Goal: Information Seeking & Learning: Learn about a topic

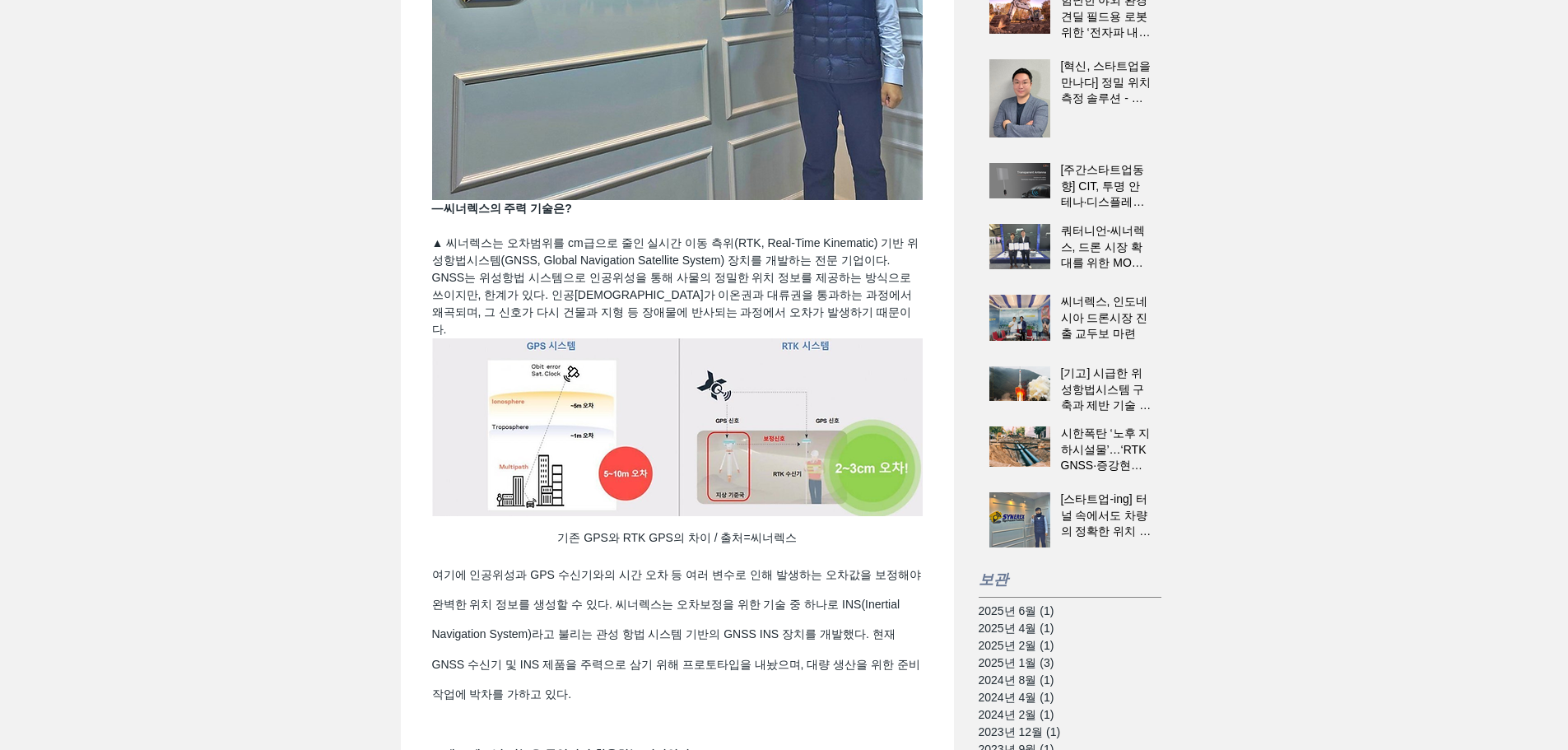
scroll to position [659, 0]
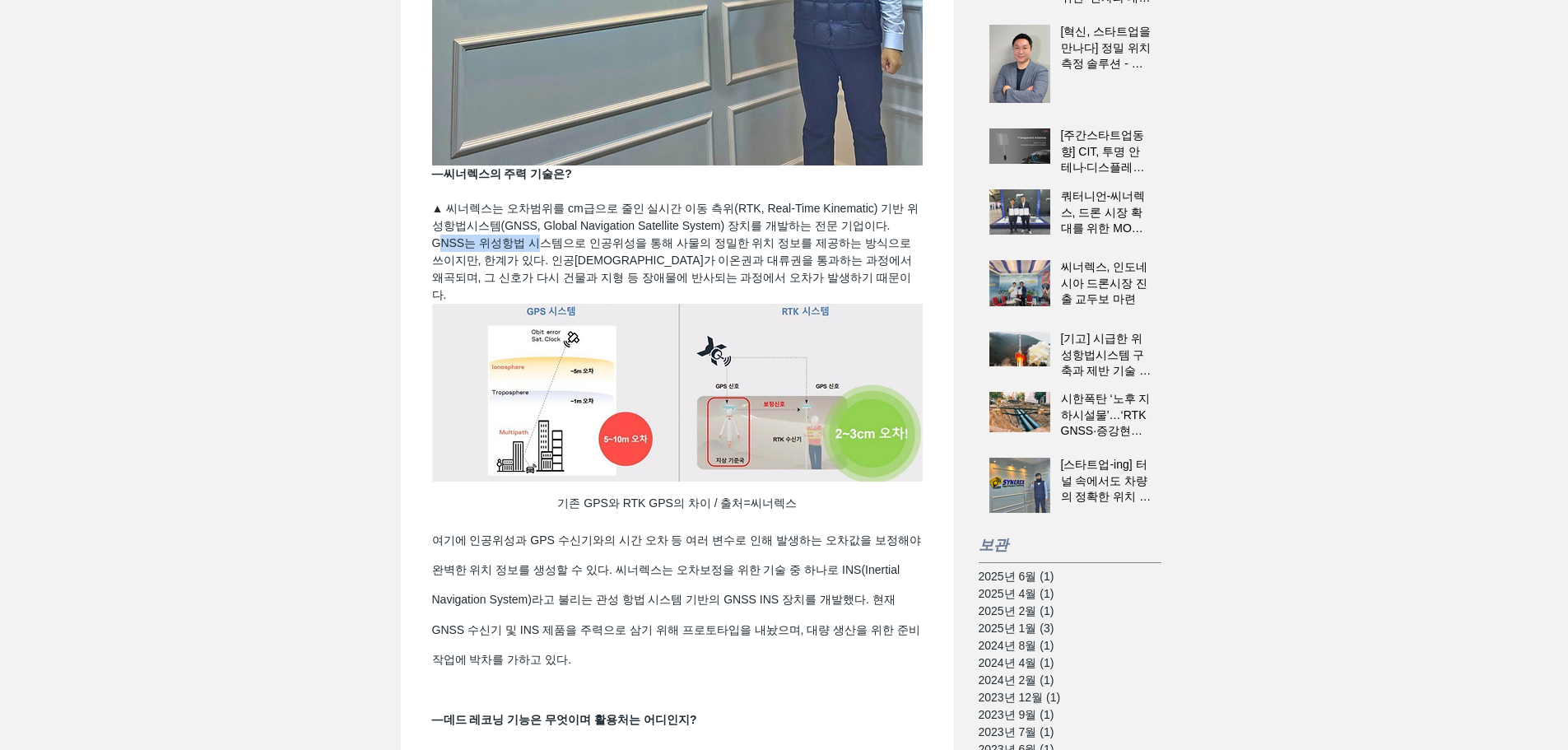
drag, startPoint x: 438, startPoint y: 288, endPoint x: 538, endPoint y: 282, distance: 100.2
click at [538, 282] on span "▲ 씨너렉스는 오차범위를 cm급으로 줄인 실시간 이동 측위(RTK, Real-Time Kinematic) 기반 위성항법시스템(GNSS, Glo…" at bounding box center [675, 252] width 487 height 99
click at [587, 301] on span "▲ 씨너렉스는 오차범위를 cm급으로 줄인 실시간 이동 측위(RTK, Real-Time Kinematic) 기반 위성항법시스템(GNSS, Glo…" at bounding box center [675, 252] width 487 height 99
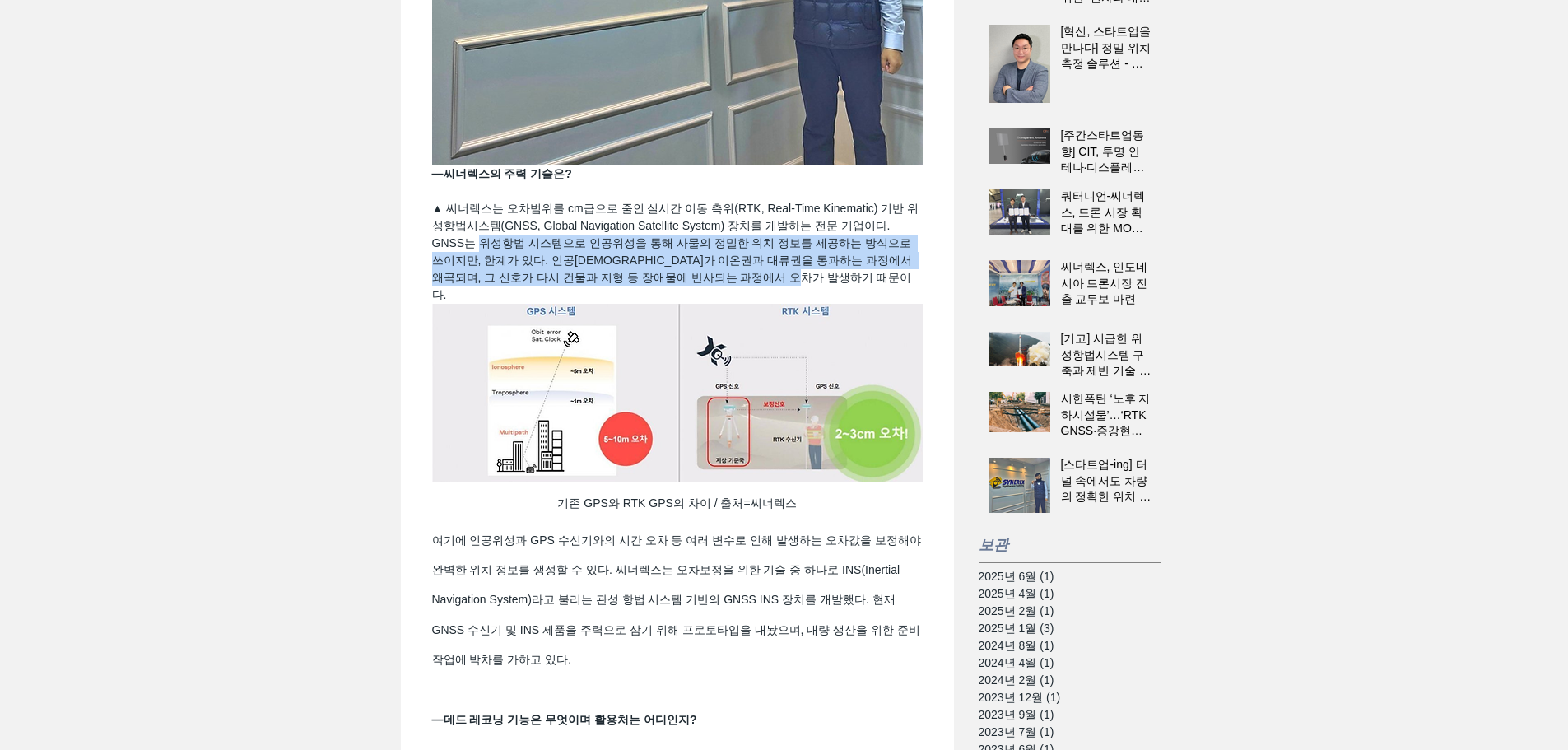
drag, startPoint x: 481, startPoint y: 286, endPoint x: 903, endPoint y: 319, distance: 423.3
click at [903, 304] on span "▲ 씨너렉스는 오차범위를 cm급으로 줄인 실시간 이동 측위(RTK, Real-Time Kinematic) 기반 위성항법시스템(GNSS, Glo…" at bounding box center [677, 252] width 490 height 104
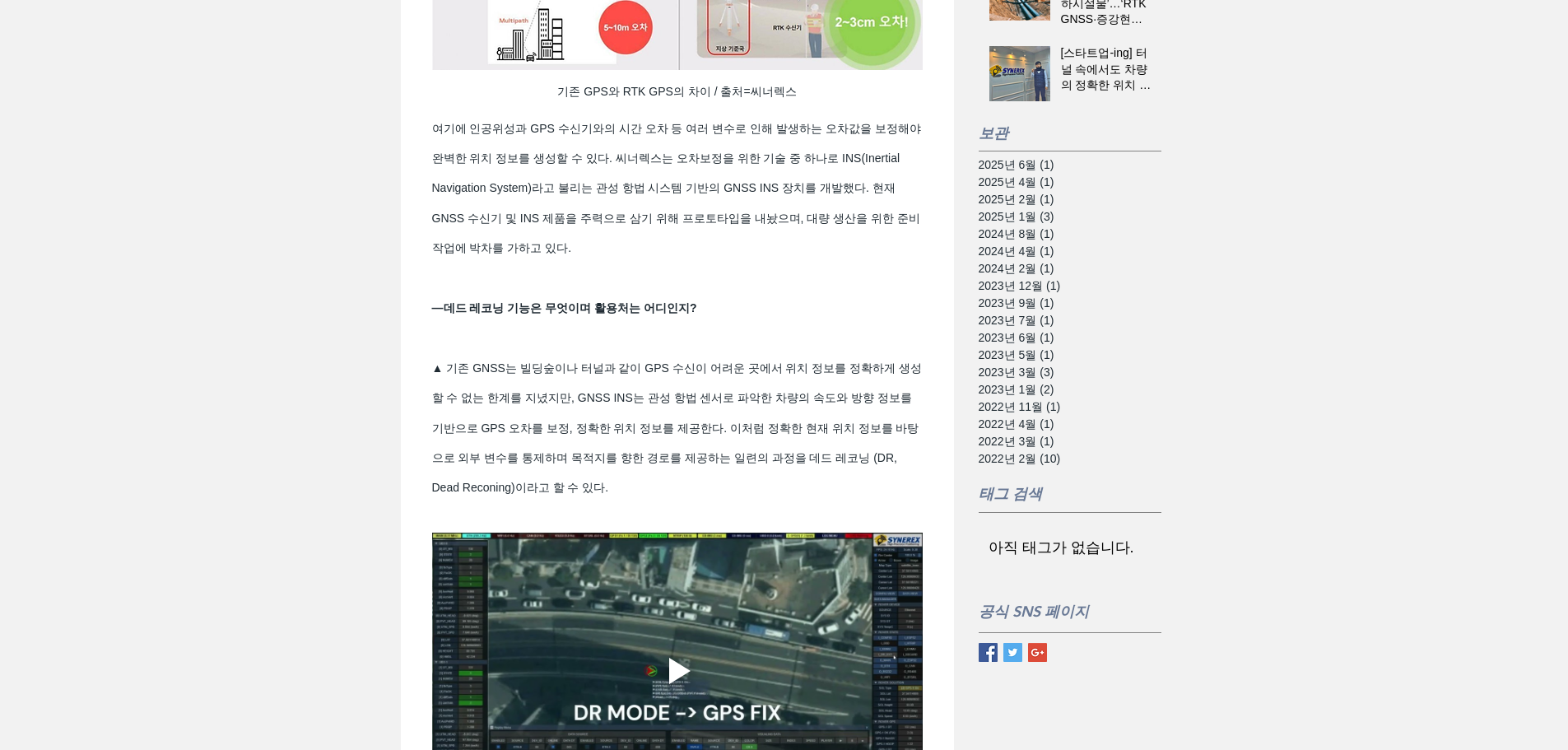
scroll to position [988, 0]
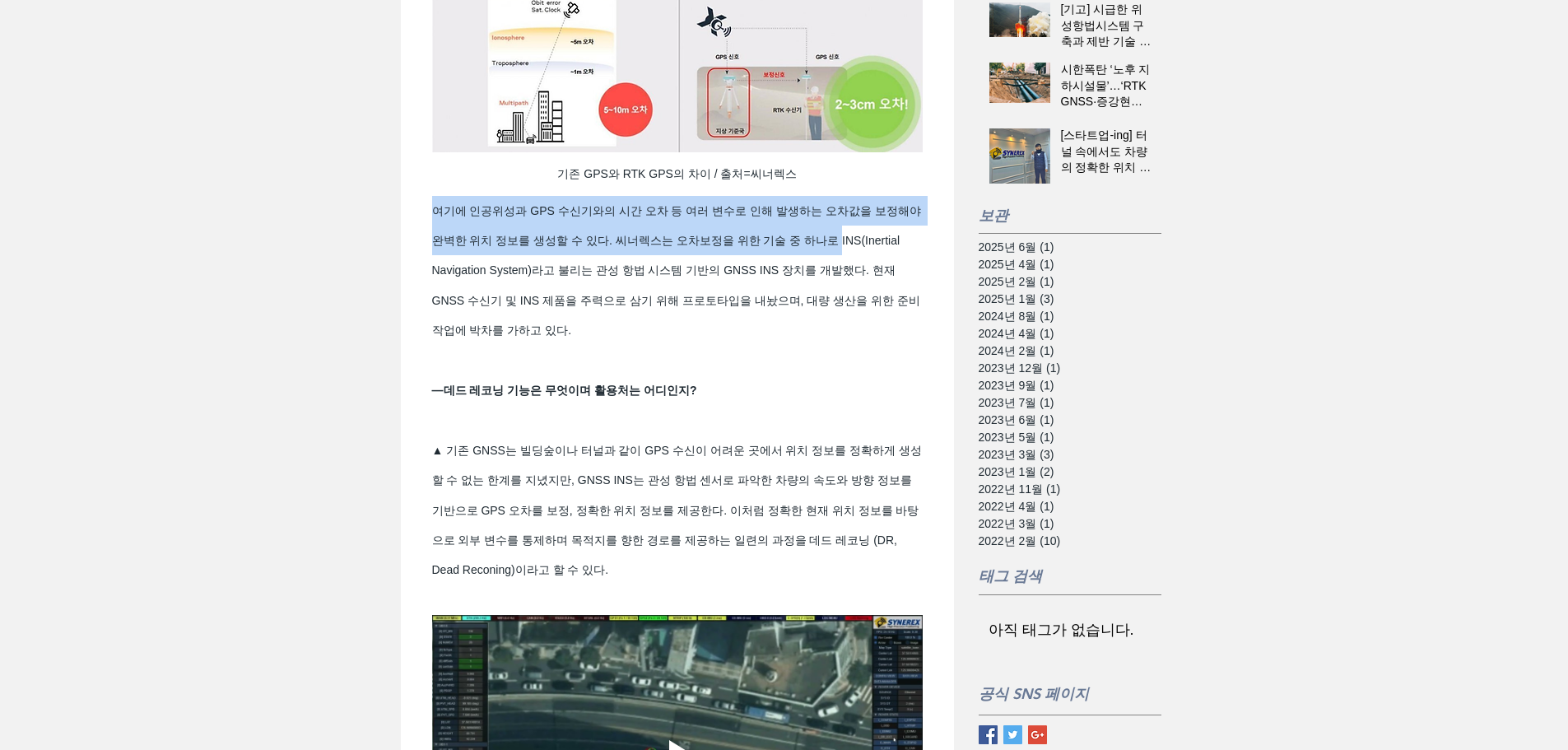
drag, startPoint x: 435, startPoint y: 229, endPoint x: 893, endPoint y: 262, distance: 459.2
click at [893, 262] on span "여기에 인공위성과 GPS 수신기와의 시간 오차 등 여러 변수로 인해 발생하는 오차값을 보정해야 완벽한 위치 정보를 생성할 수 있다. 씨너렉스는…" at bounding box center [677, 271] width 490 height 150
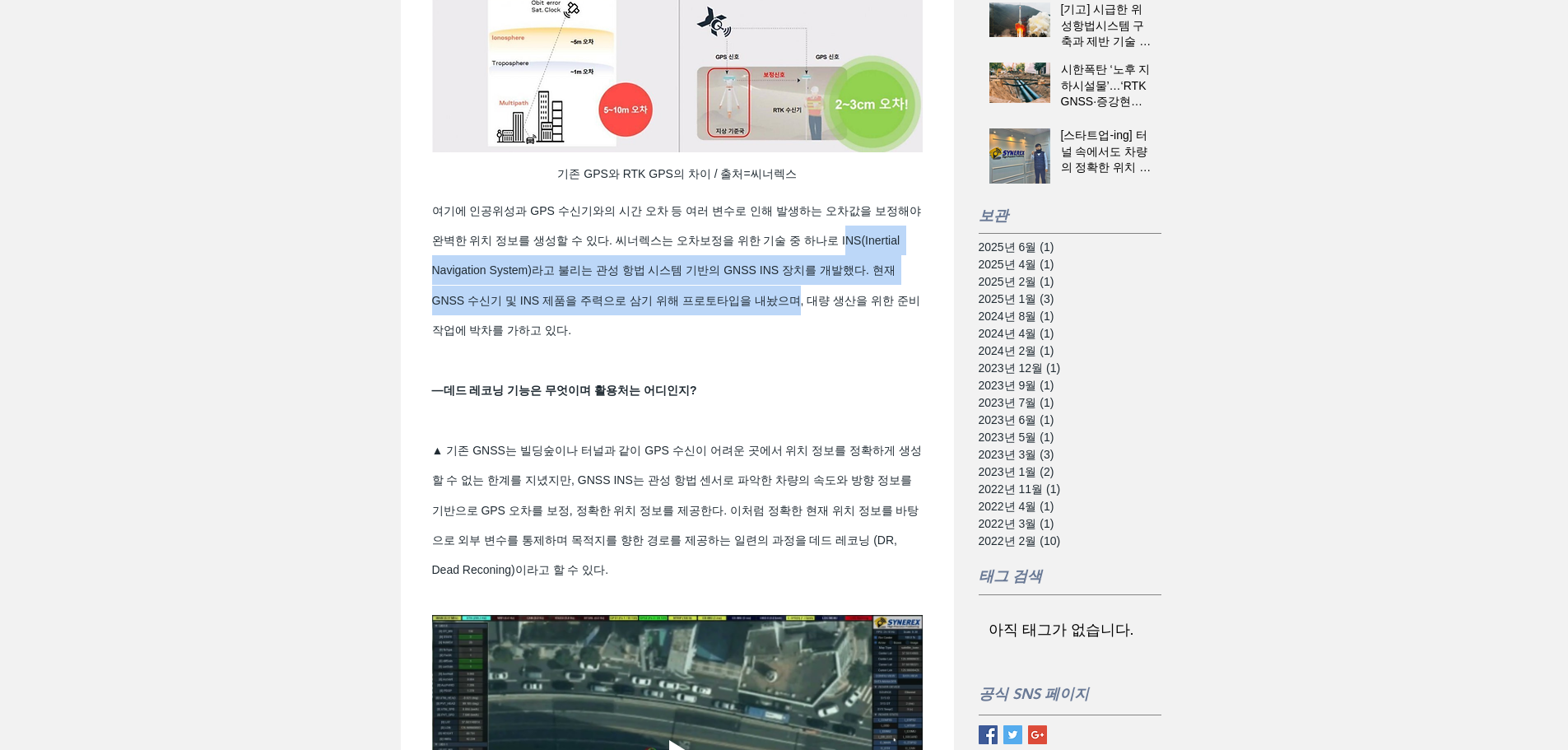
drag, startPoint x: 437, startPoint y: 291, endPoint x: 849, endPoint y: 309, distance: 412.4
click at [849, 309] on span "여기에 인공위성과 GPS 수신기와의 시간 오차 등 여러 변수로 인해 발생하는 오차값을 보정해야 완벽한 위치 정보를 생성할 수 있다. 씨너렉스는…" at bounding box center [677, 271] width 490 height 150
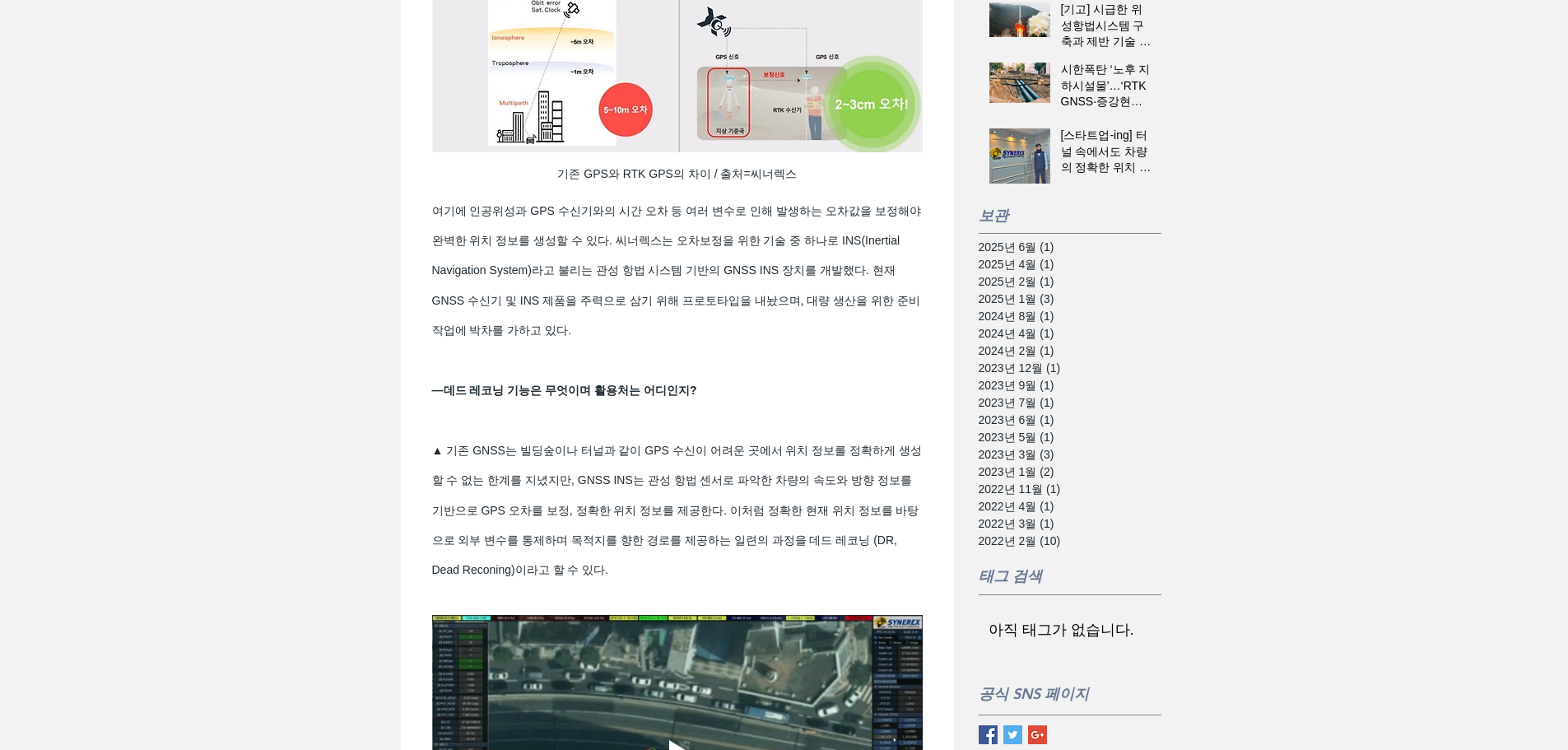
click at [856, 341] on span "여기에 인공위성과 GPS 수신기와의 시간 오차 등 여러 변수로 인해 발생하는 오차값을 보정해야 완벽한 위치 정보를 생성할 수 있다. 씨너렉스는…" at bounding box center [677, 271] width 490 height 150
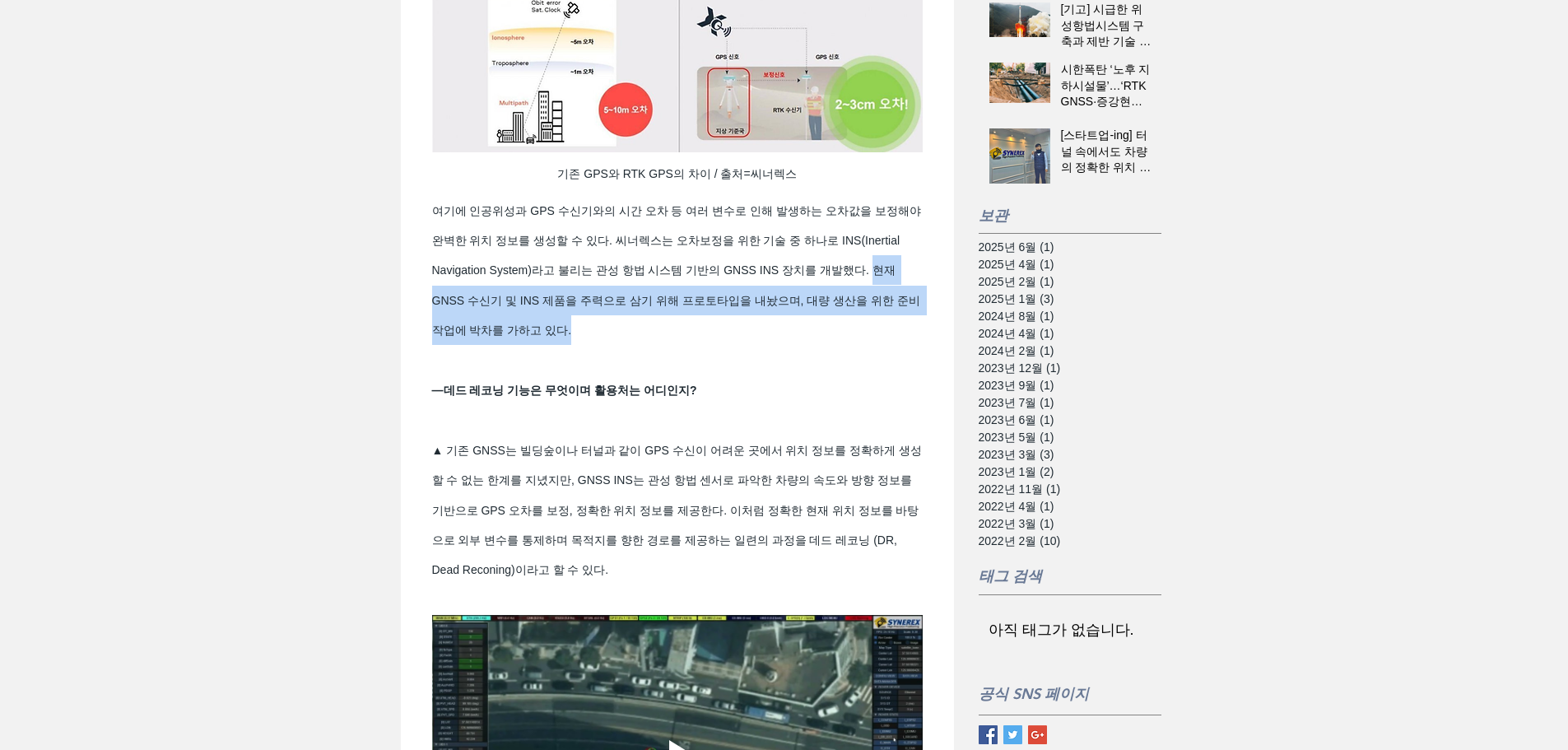
drag, startPoint x: 453, startPoint y: 323, endPoint x: 885, endPoint y: 350, distance: 432.8
click at [885, 346] on span "여기에 인공위성과 GPS 수신기와의 시간 오차 등 여러 변수로 인해 발생하는 오차값을 보정해야 완벽한 위치 정보를 생성할 수 있다. 씨너렉스는…" at bounding box center [677, 271] width 490 height 150
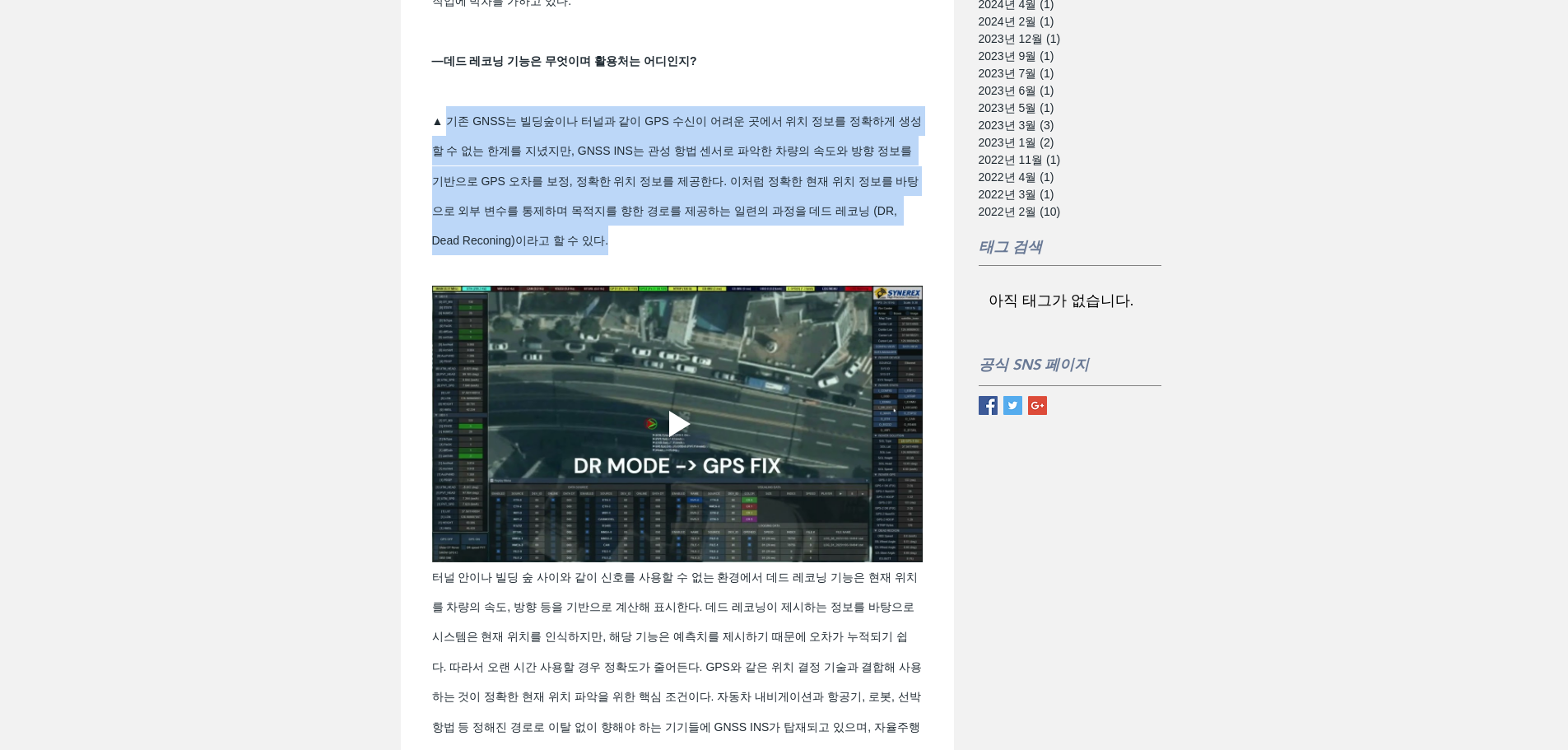
drag, startPoint x: 450, startPoint y: 137, endPoint x: 655, endPoint y: 259, distance: 238.6
click at [655, 256] on span "▲ 기존 GNSS는 빌딩숲이나 터널과 같이 GPS 수신이 어려운 곳에서 위치 정보를 정확하게 생성할 수 없는 한계를 지녔지만, GNSS INS…" at bounding box center [677, 181] width 490 height 150
click at [648, 256] on span "▲ 기존 GNSS는 빌딩숲이나 터널과 같이 GPS 수신이 어려운 곳에서 위치 정보를 정확하게 생성할 수 없는 한계를 지녔지만, GNSS INS…" at bounding box center [677, 181] width 490 height 150
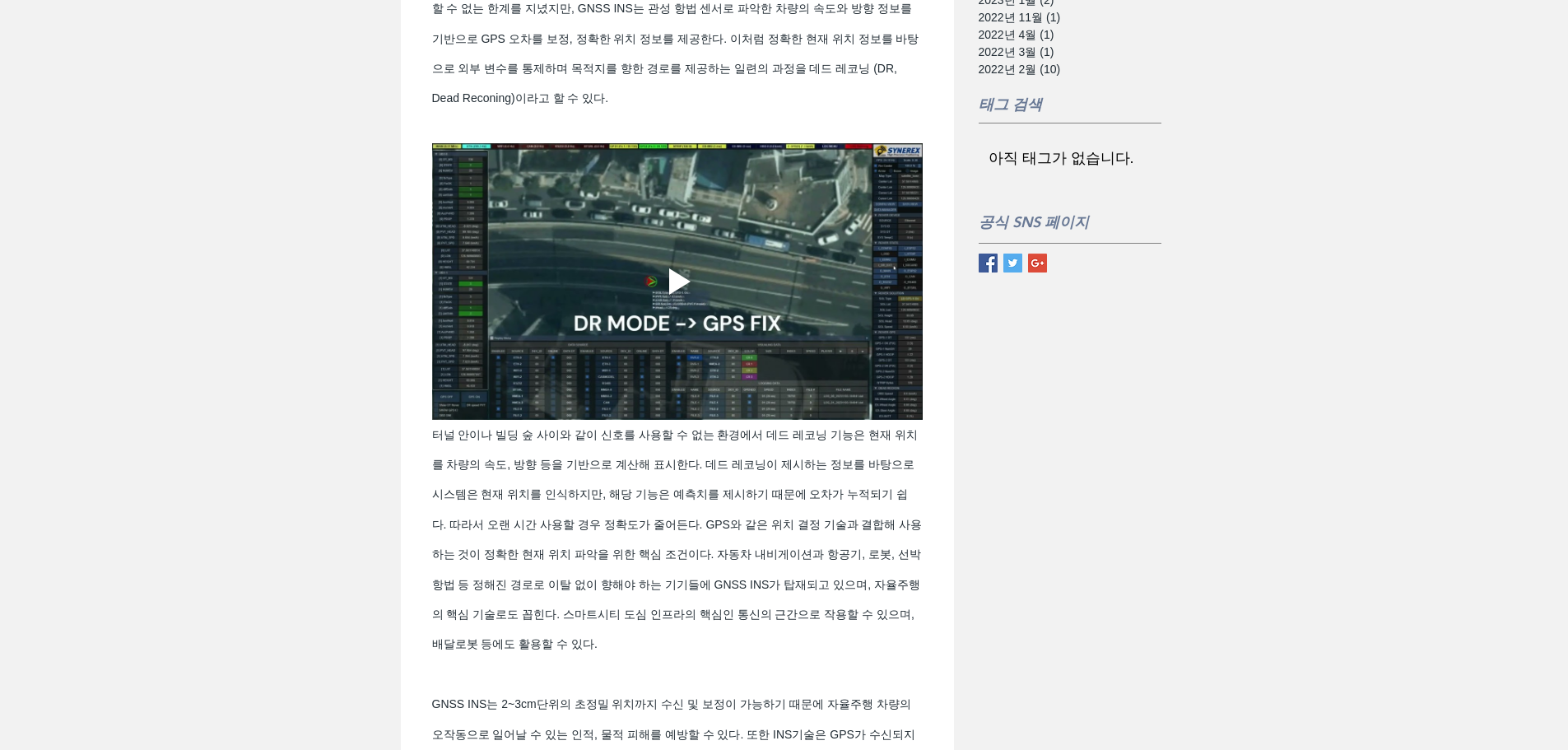
scroll to position [1730, 0]
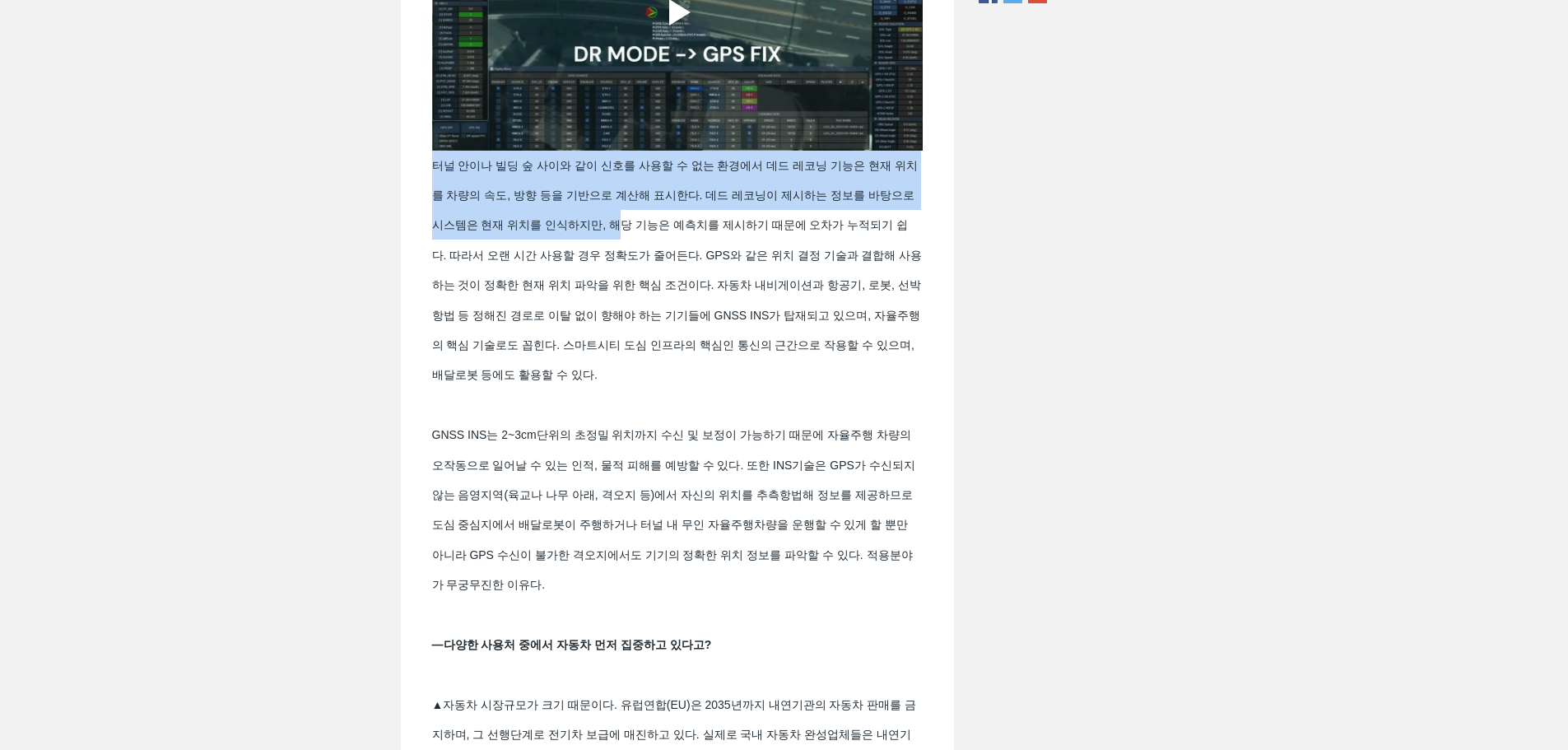
drag, startPoint x: 430, startPoint y: 187, endPoint x: 650, endPoint y: 237, distance: 225.6
click at [650, 237] on div "터널 안이나 빌딩 숲 사이와 같이 신호를 사용할 수 없는 환경에서 데드 레코닝 기능은 현재 위치를 차량의 속도, 방향 등을 기반으로 계산해 표…" at bounding box center [677, 375] width 520 height 449
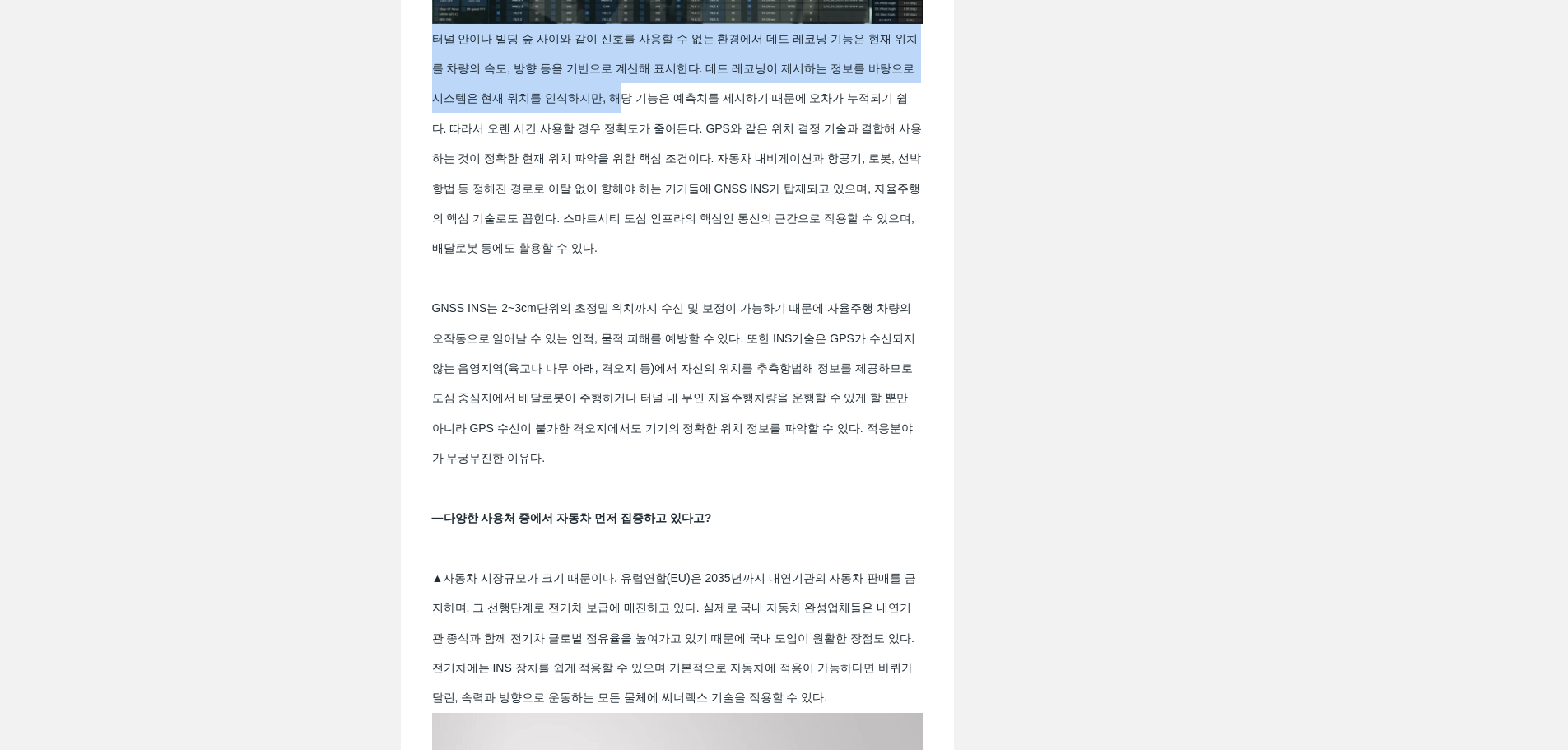
scroll to position [1894, 0]
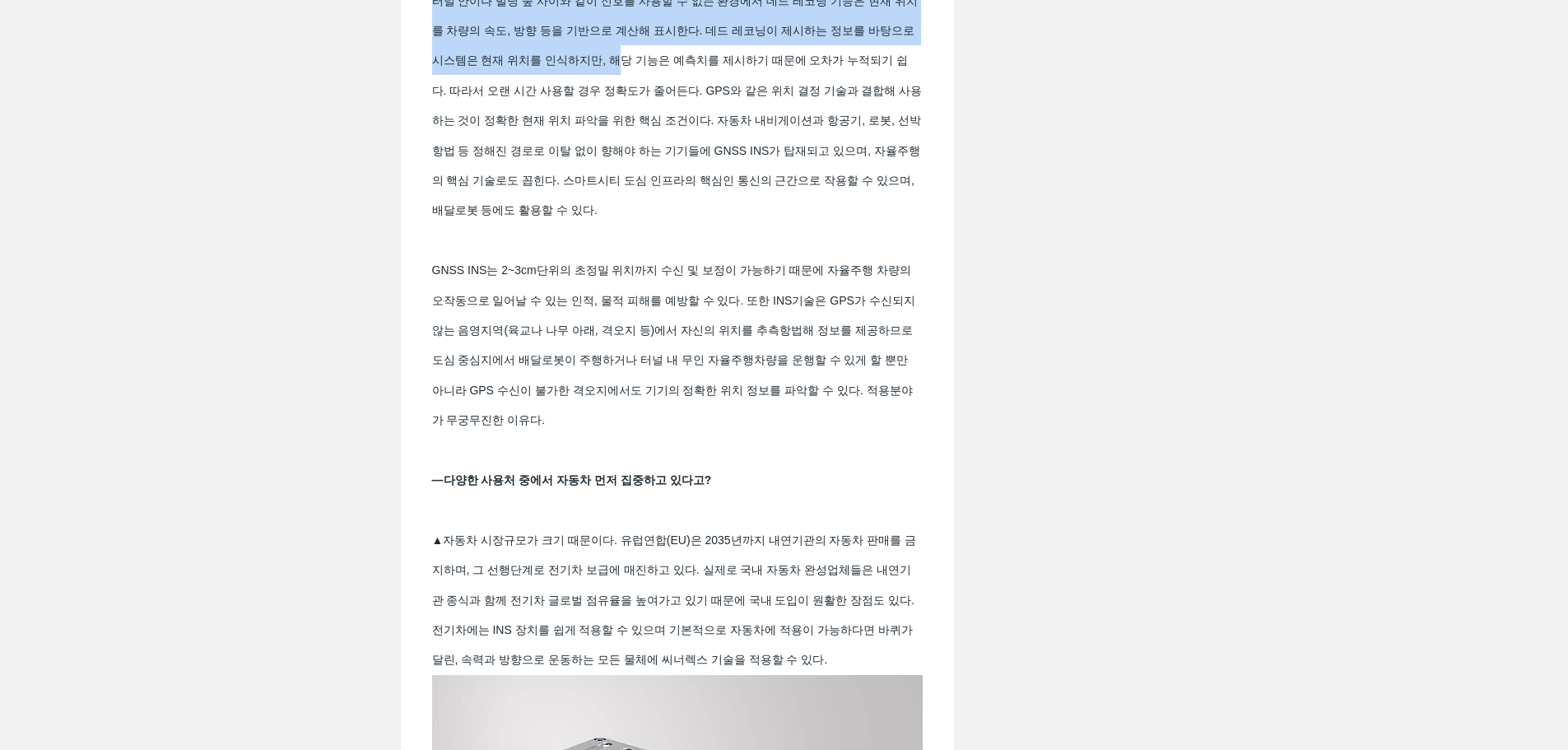
click at [469, 85] on span "터널 안이나 빌딩 숲 사이와 같이 신호를 사용할 수 없는 환경에서 데드 레코닝 기능은 현재 위치를 차량의 속도, 방향 등을 기반으로 계산해 표…" at bounding box center [678, 105] width 492 height 223
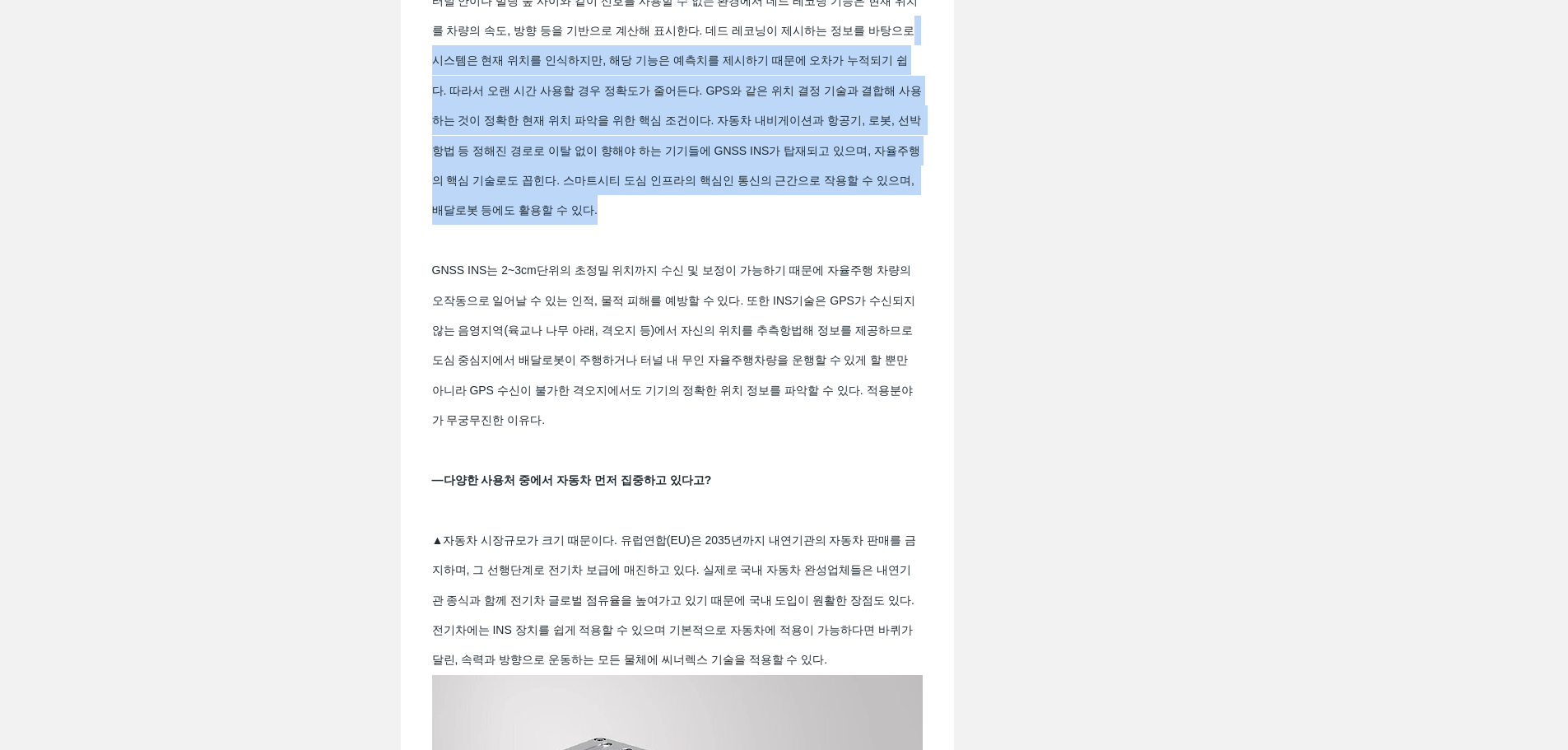
drag, startPoint x: 456, startPoint y: 79, endPoint x: 800, endPoint y: 225, distance: 373.7
click at [800, 225] on span "터널 안이나 빌딩 숲 사이와 같이 신호를 사용할 수 없는 환경에서 데드 레코닝 기능은 현재 위치를 차량의 속도, 방향 등을 기반으로 계산해 표…" at bounding box center [677, 210] width 490 height 449
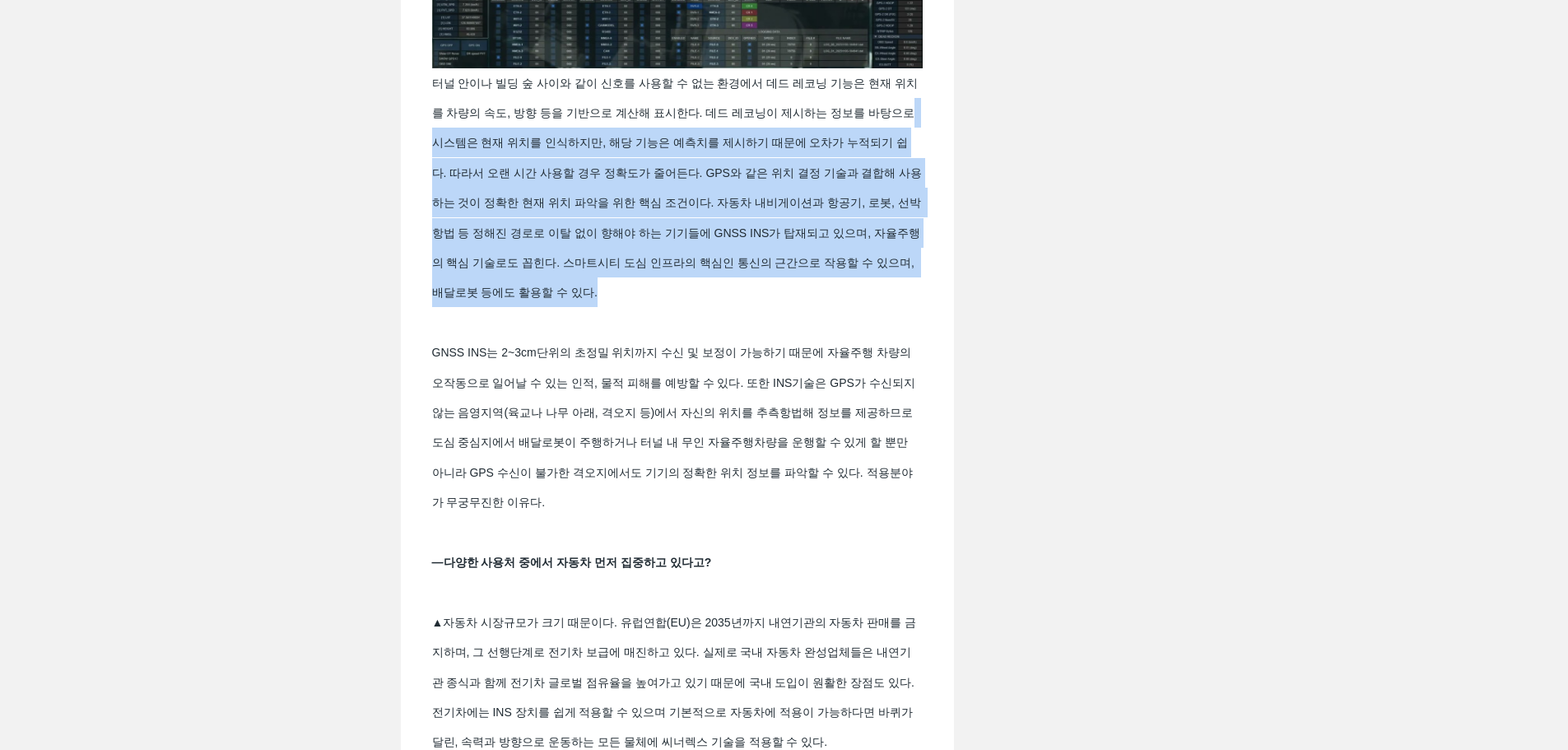
click at [697, 174] on span "터널 안이나 빌딩 숲 사이와 같이 신호를 사용할 수 없는 환경에서 데드 레코닝 기능은 현재 위치를 차량의 속도, 방향 등을 기반으로 계산해 표…" at bounding box center [677, 293] width 490 height 449
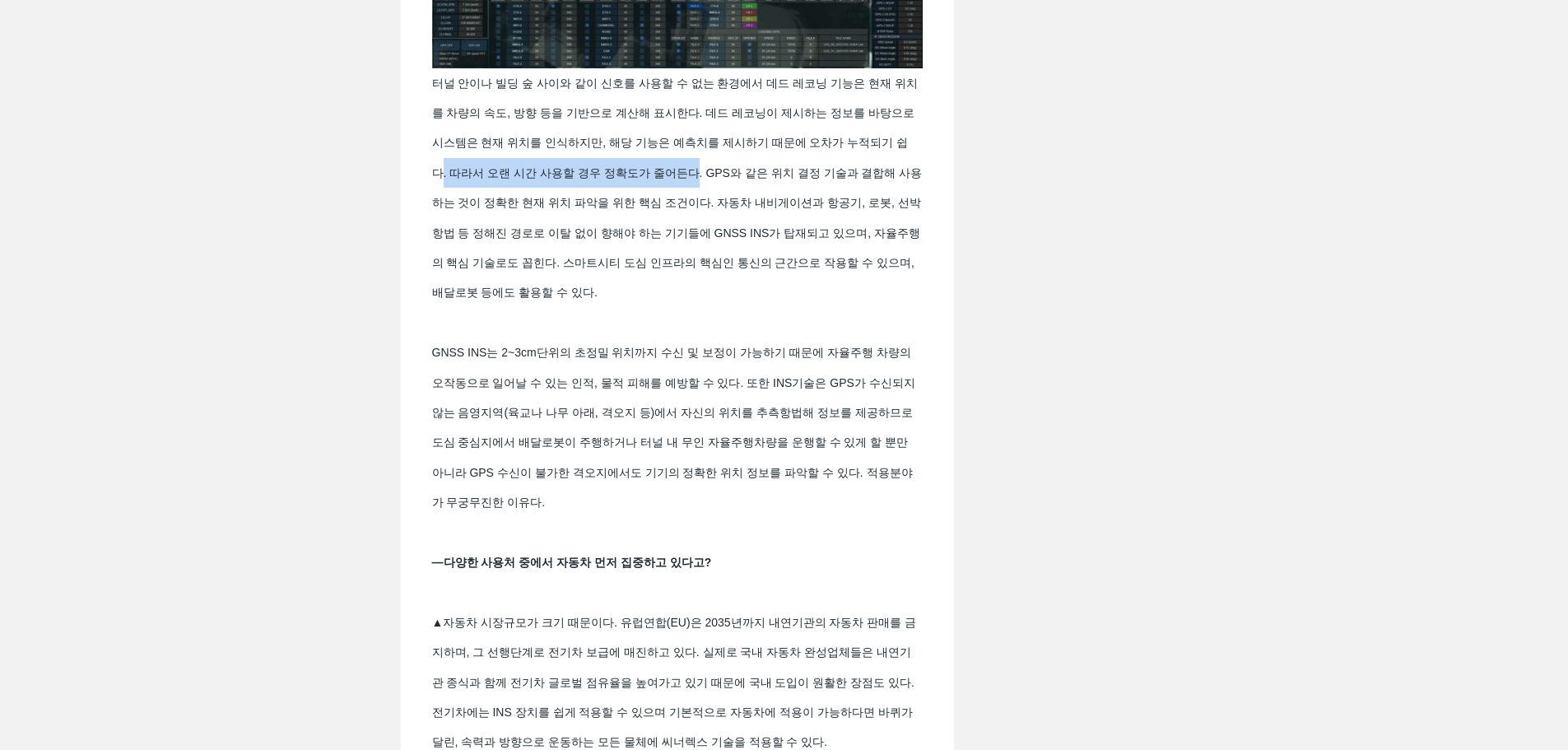
drag, startPoint x: 471, startPoint y: 191, endPoint x: 730, endPoint y: 201, distance: 259.2
click at [730, 201] on span "터널 안이나 빌딩 숲 사이와 같이 신호를 사용할 수 없는 환경에서 데드 레코닝 기능은 현재 위치를 차량의 속도, 방향 등을 기반으로 계산해 표…" at bounding box center [678, 188] width 492 height 223
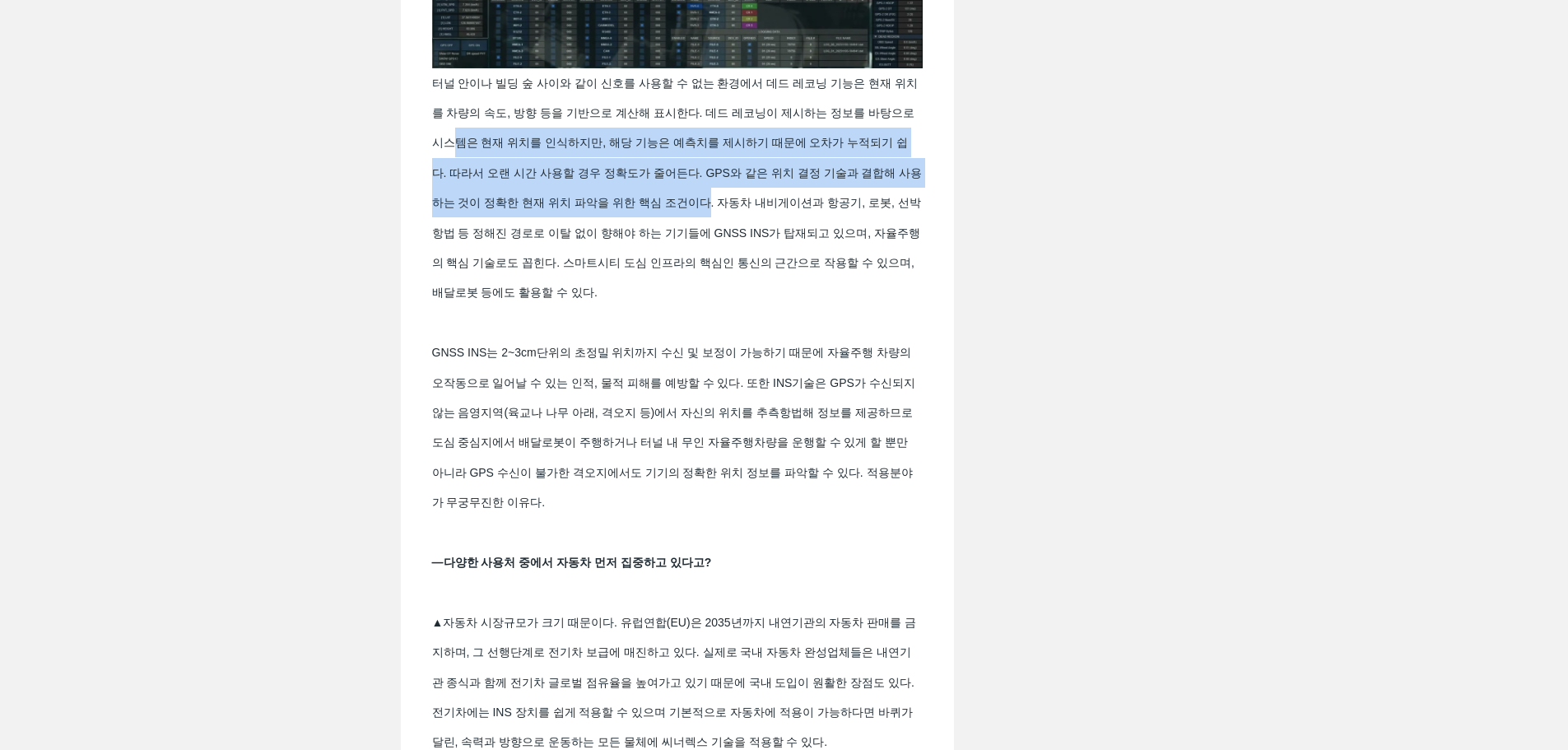
drag, startPoint x: 483, startPoint y: 162, endPoint x: 756, endPoint y: 233, distance: 282.1
click at [756, 233] on span "터널 안이나 빌딩 숲 사이와 같이 신호를 사용할 수 없는 환경에서 데드 레코닝 기능은 현재 위치를 차량의 속도, 방향 등을 기반으로 계산해 표…" at bounding box center [677, 293] width 490 height 449
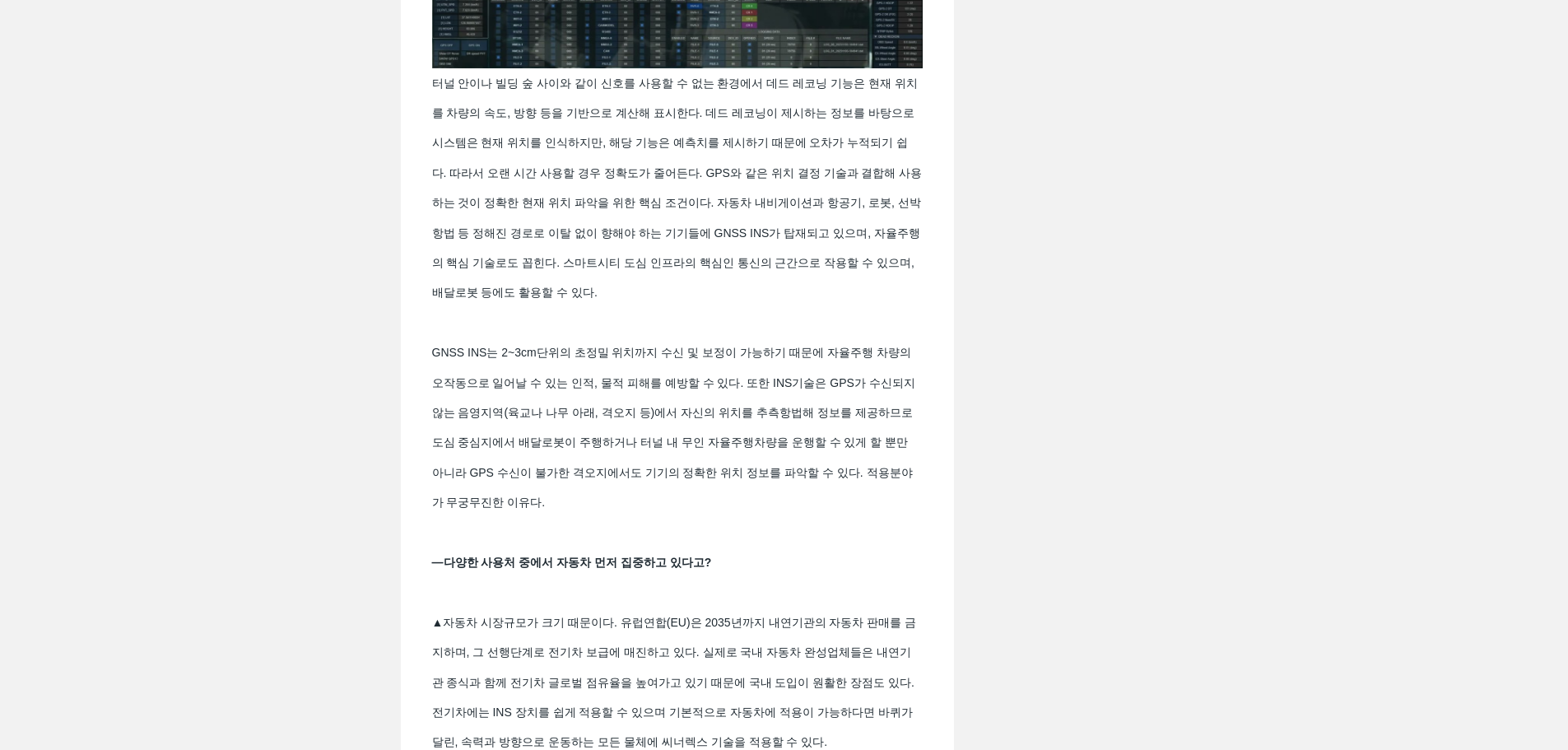
click at [775, 225] on span "터널 안이나 빌딩 숲 사이와 같이 신호를 사용할 수 없는 환경에서 데드 레코닝 기능은 현재 위치를 차량의 속도, 방향 등을 기반으로 계산해 표…" at bounding box center [678, 188] width 492 height 223
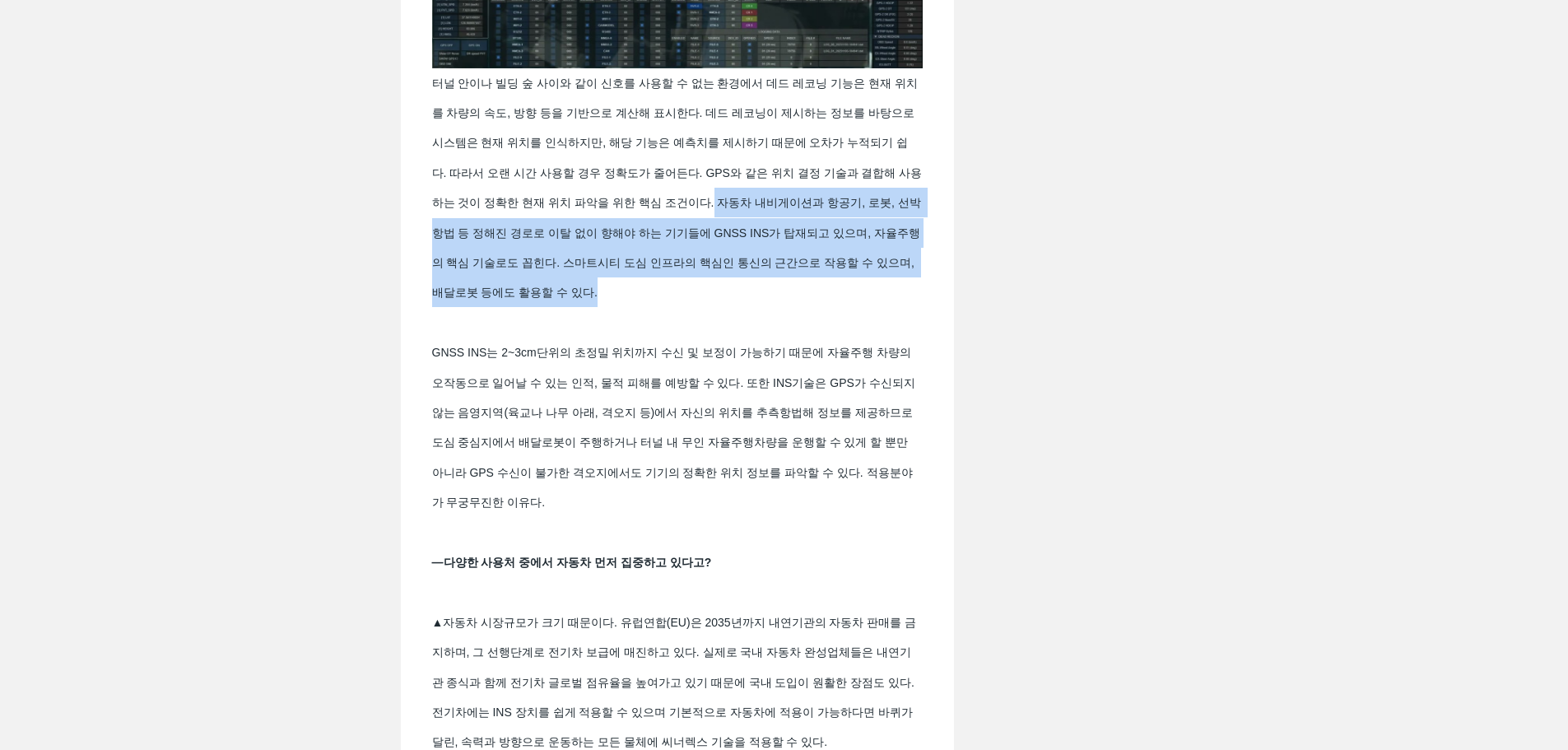
drag, startPoint x: 758, startPoint y: 224, endPoint x: 904, endPoint y: 302, distance: 165.5
click at [904, 302] on span "터널 안이나 빌딩 숲 사이와 같이 신호를 사용할 수 없는 환경에서 데드 레코닝 기능은 현재 위치를 차량의 속도, 방향 등을 기반으로 계산해 표…" at bounding box center [677, 293] width 490 height 449
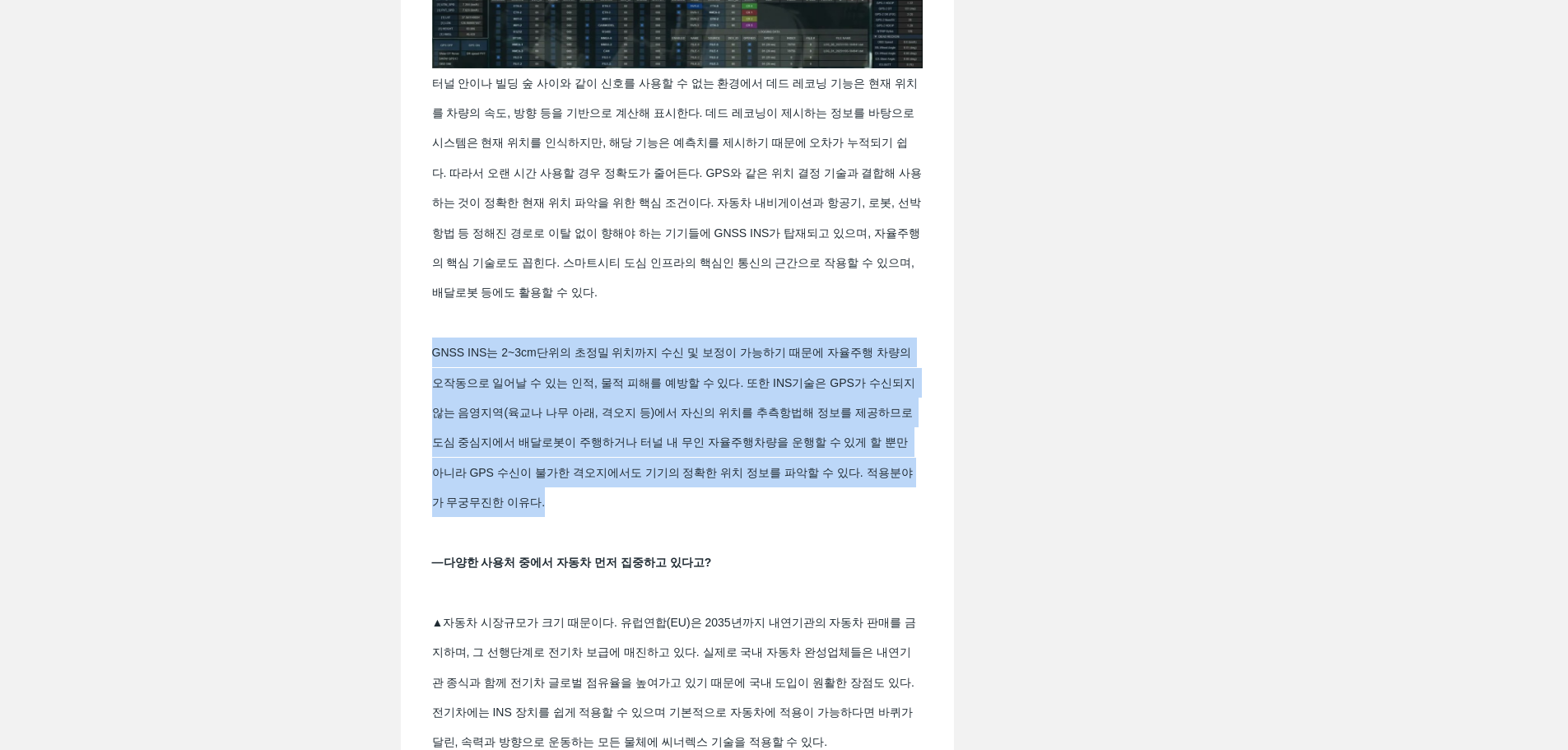
drag, startPoint x: 433, startPoint y: 376, endPoint x: 662, endPoint y: 513, distance: 266.9
click at [662, 513] on span "터널 안이나 빌딩 숲 사이와 같이 신호를 사용할 수 없는 환경에서 데드 레코닝 기능은 현재 위치를 차량의 속도, 방향 등을 기반으로 계산해 표…" at bounding box center [677, 293] width 490 height 449
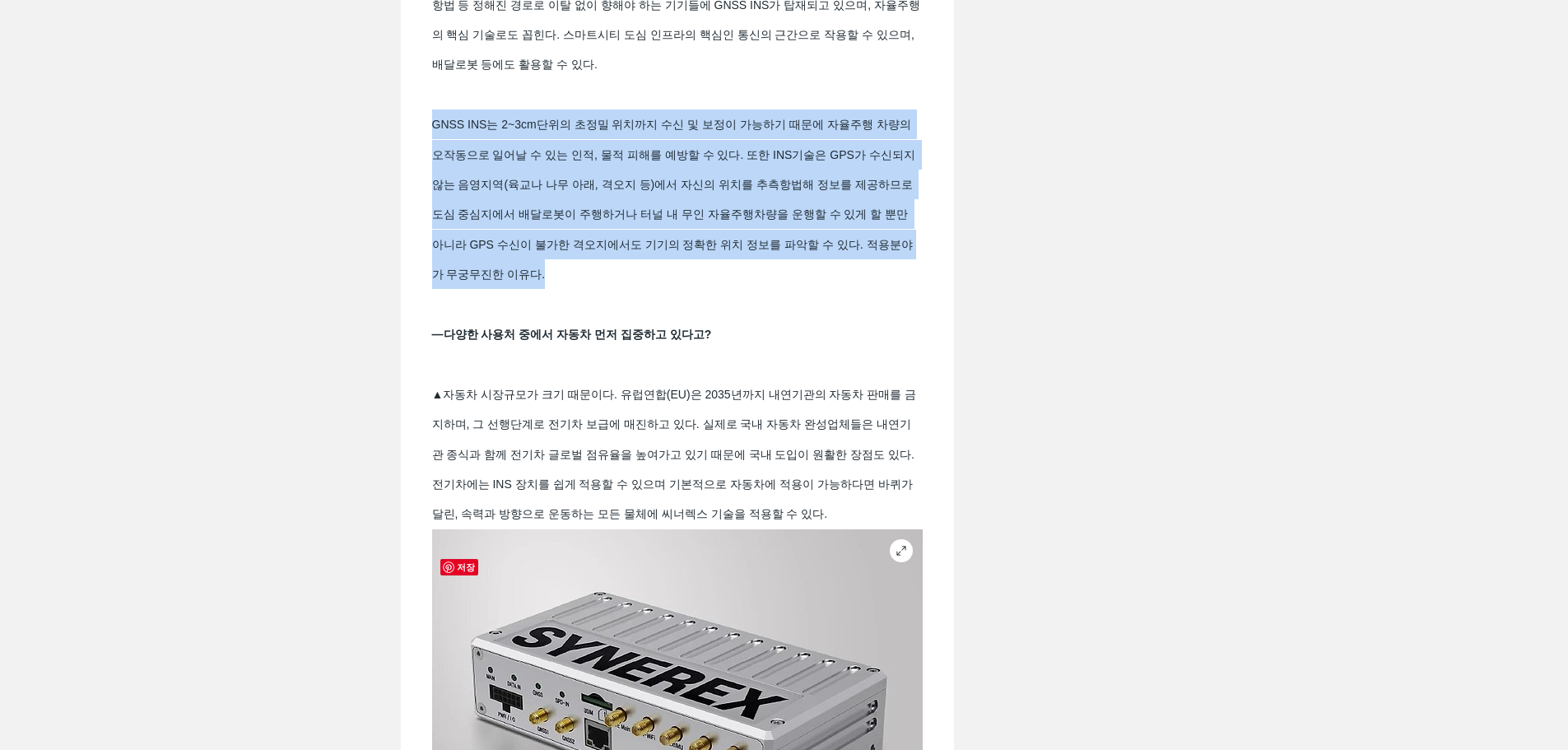
scroll to position [2141, 0]
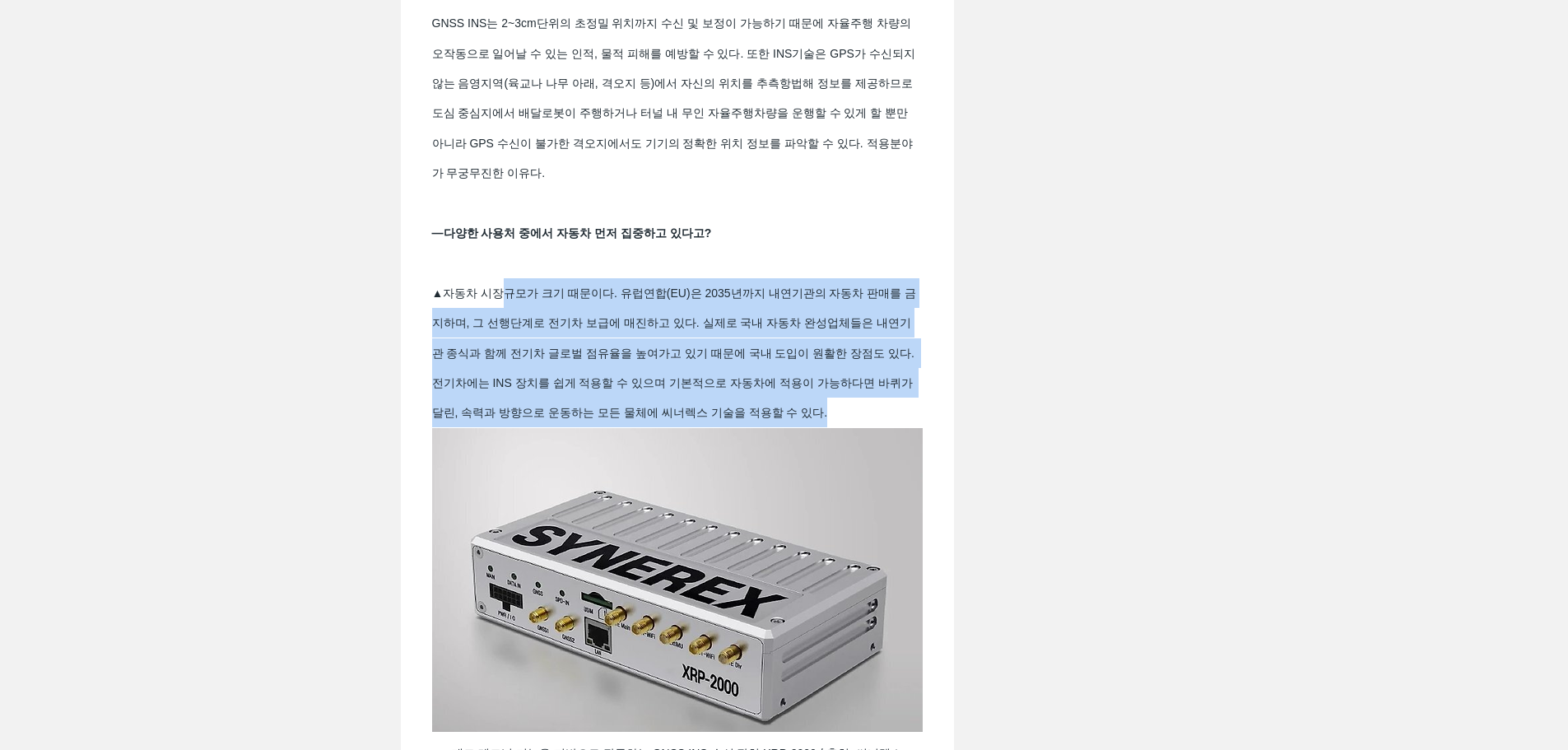
drag, startPoint x: 501, startPoint y: 326, endPoint x: 924, endPoint y: 424, distance: 434.2
click at [924, 424] on div "―다양한 사용처 중에서 자동차 먼저 집중하고 있다고? ▲자동차 시장규모가 크기 때문이다. 유럽연합(EU)은 2035년까지 내연기관의 자동차 판…" at bounding box center [677, 322] width 520 height 210
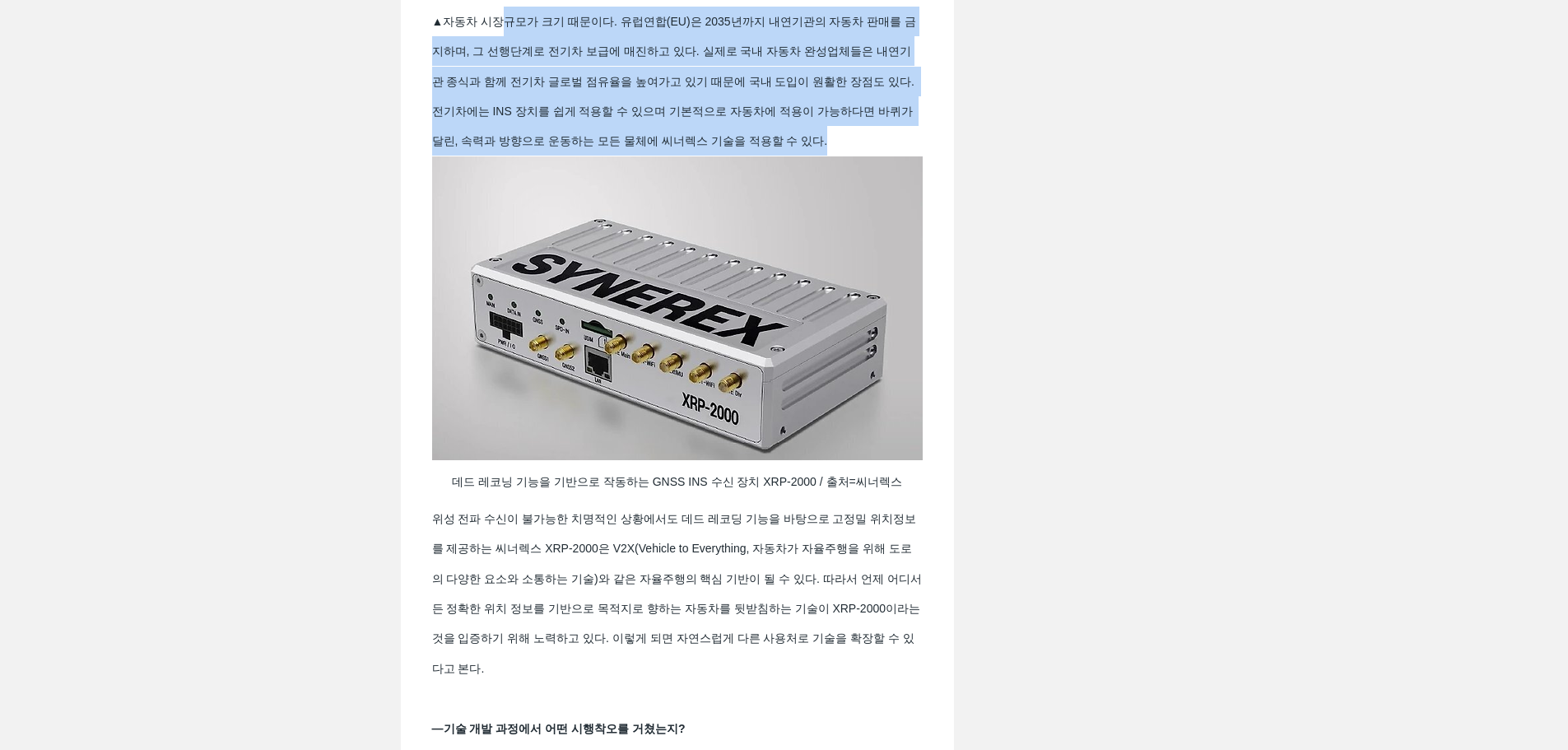
scroll to position [2553, 0]
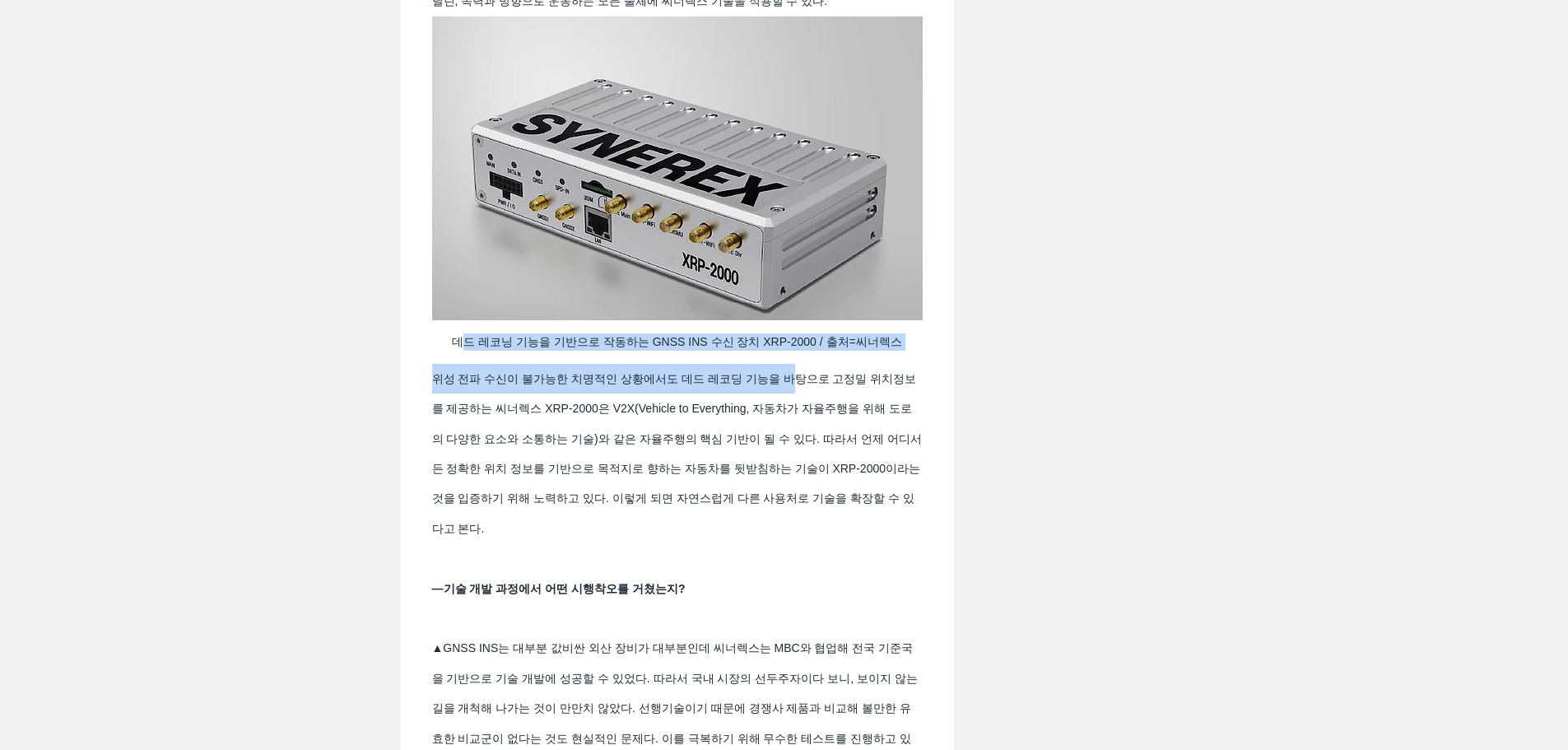
drag, startPoint x: 457, startPoint y: 369, endPoint x: 798, endPoint y: 391, distance: 341.7
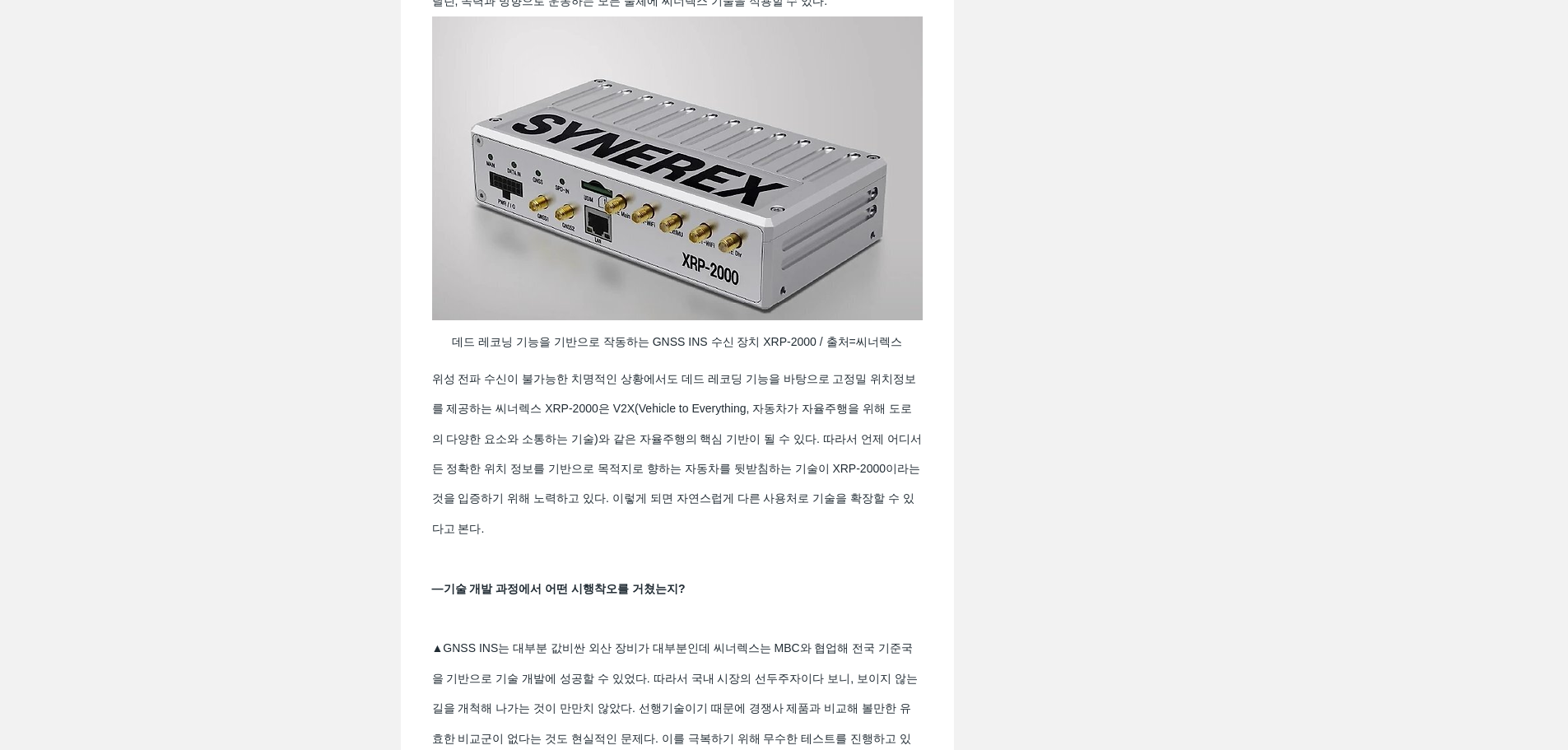
click at [569, 423] on span "위성 전파 수신이 불가능한 치명적인 상황에서도 데드 레코딩 기능을 바탕으로 고정밀 위치정보를 제공하는 씨너렉스 XRP-2000은 V2X(Veh…" at bounding box center [678, 454] width 491 height 163
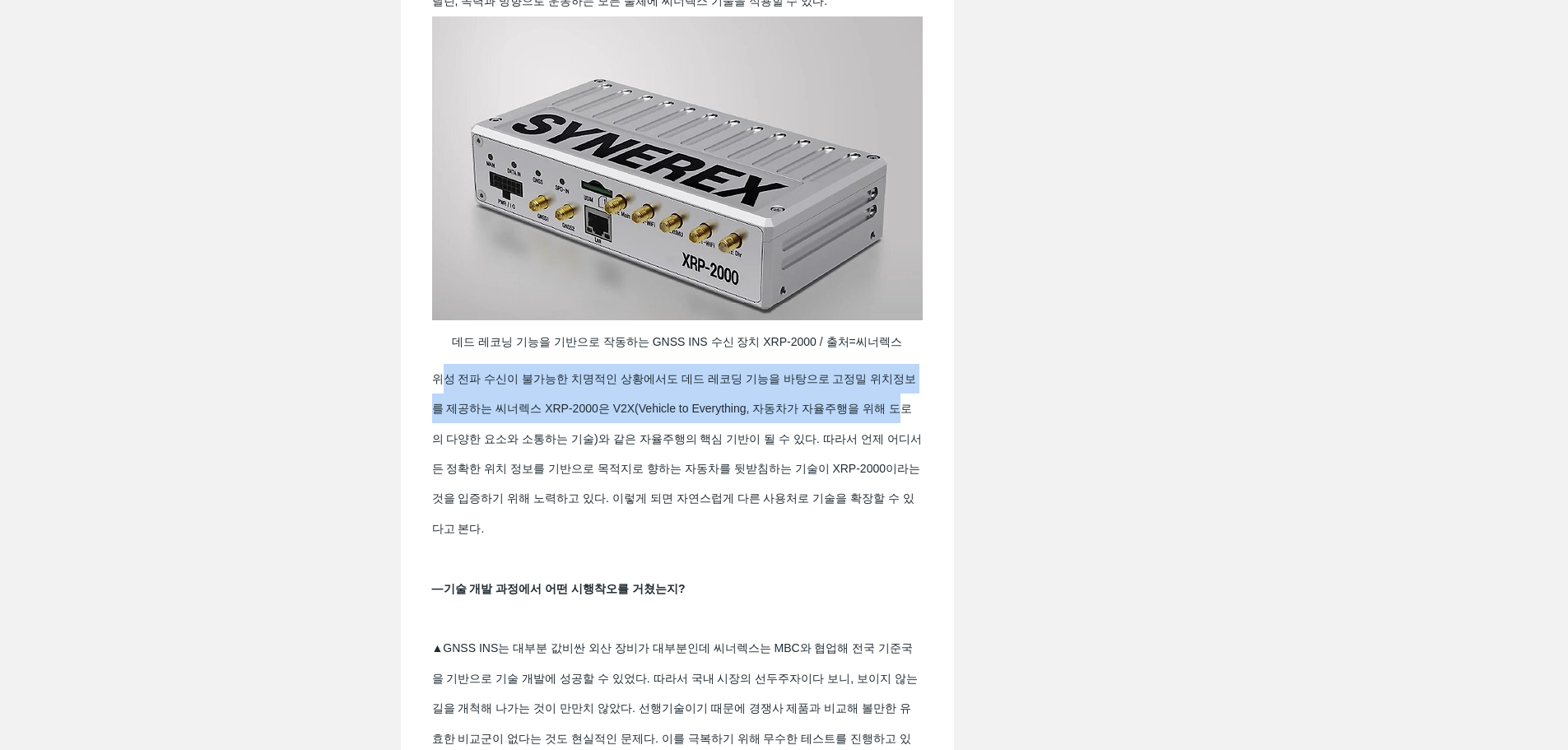
drag, startPoint x: 439, startPoint y: 412, endPoint x: 914, endPoint y: 417, distance: 475.0
click at [914, 417] on span "위성 전파 수신이 불가능한 치명적인 상황에서도 데드 레코딩 기능을 바탕으로 고정밀 위치정보를 제공하는 씨너렉스 XRP-2000은 V2X(Veh…" at bounding box center [677, 453] width 490 height 179
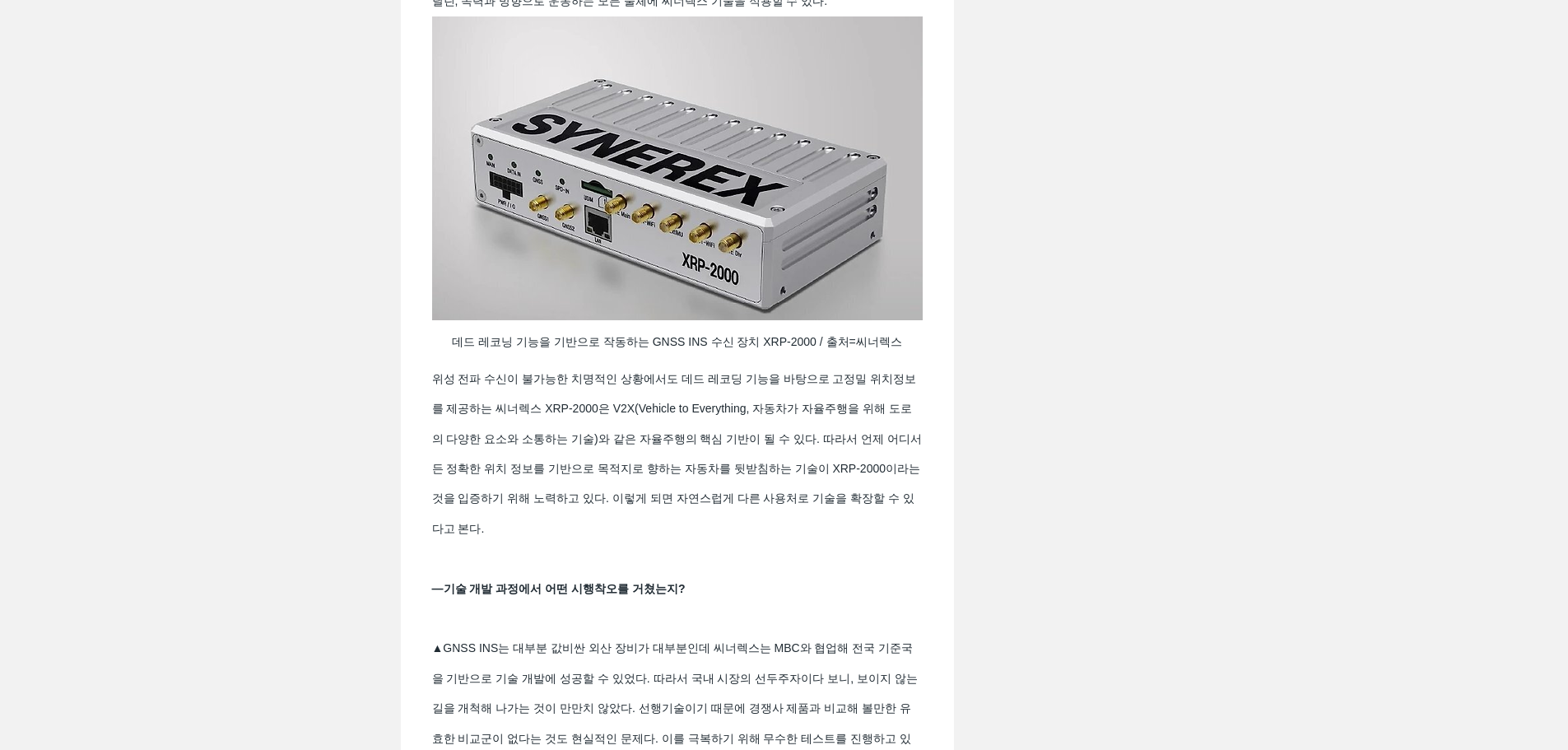
click at [492, 475] on span "위성 전파 수신이 불가능한 치명적인 상황에서도 데드 레코딩 기능을 바탕으로 고정밀 위치정보를 제공하는 씨너렉스 XRP-2000은 V2X(Veh…" at bounding box center [677, 453] width 490 height 179
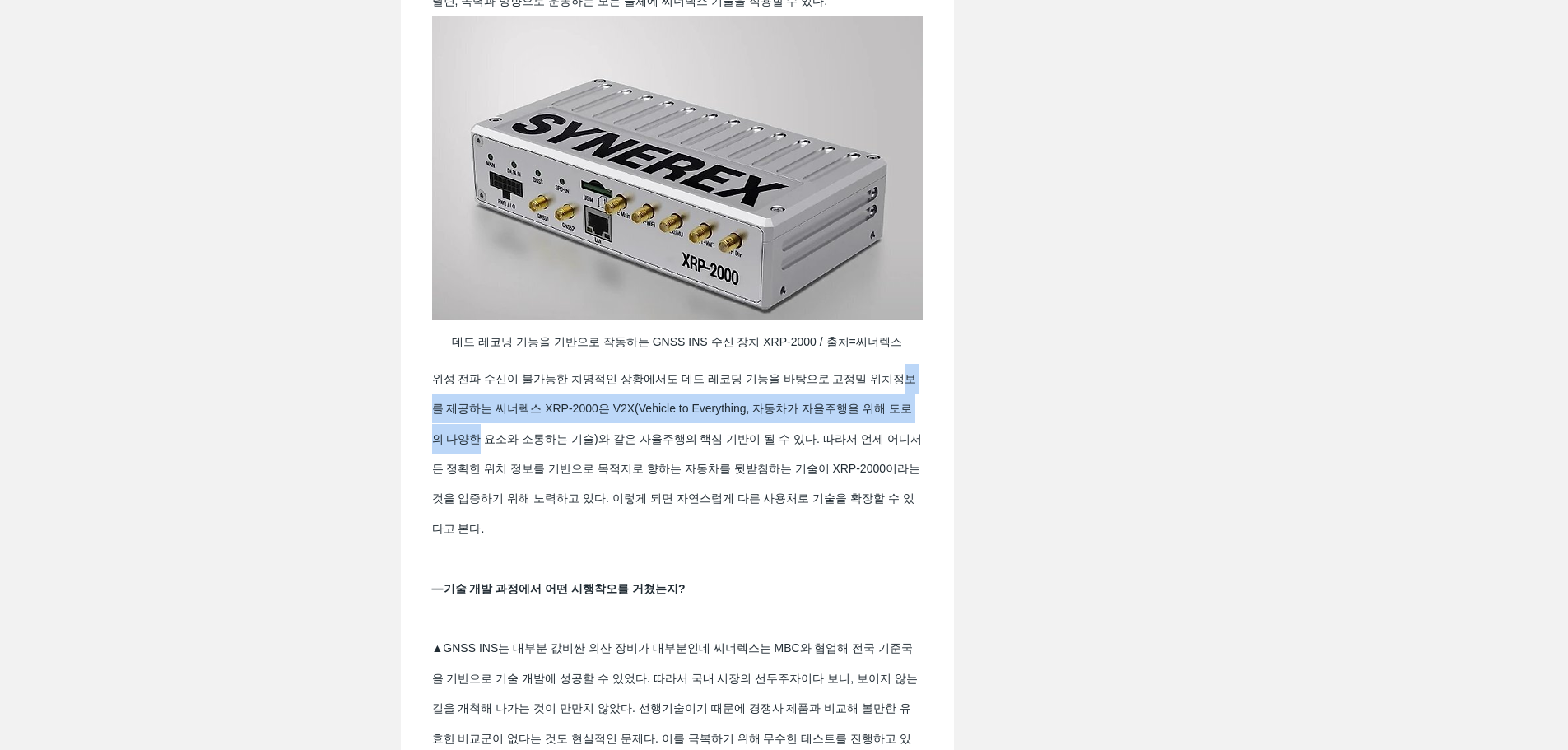
drag, startPoint x: 426, startPoint y: 430, endPoint x: 525, endPoint y: 450, distance: 101.0
click at [519, 449] on div "위성 전파 수신이 불가능한 치명적인 상황에서도 데드 레코딩 기능을 바탕으로 고정밀 위치정보를 제공하는 씨너렉스 XRP-2000은 V2X(Veh…" at bounding box center [677, 453] width 520 height 179
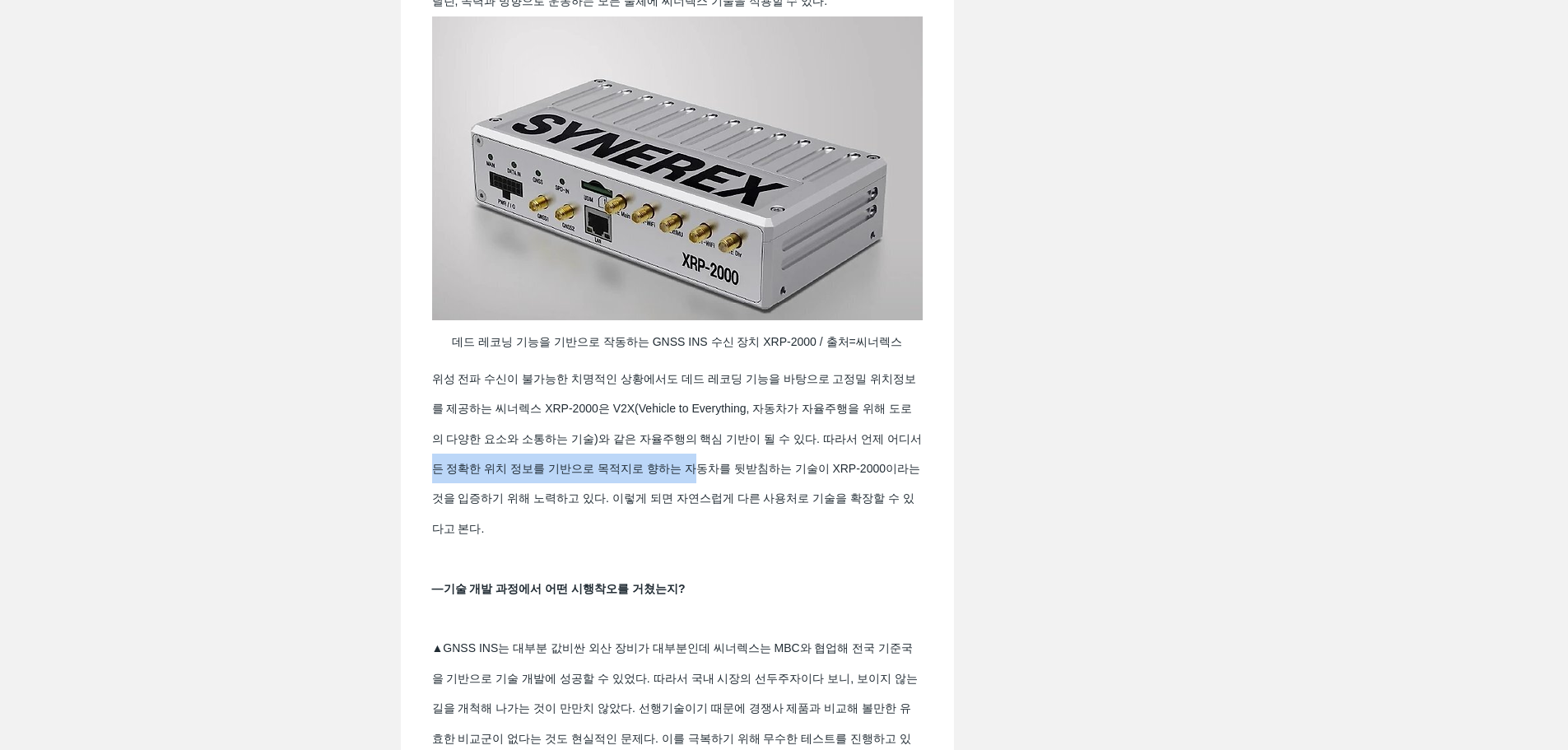
drag, startPoint x: 452, startPoint y: 496, endPoint x: 719, endPoint y: 504, distance: 267.1
click at [719, 504] on span "위성 전파 수신이 불가능한 치명적인 상황에서도 데드 레코딩 기능을 바탕으로 고정밀 위치정보를 제공하는 씨너렉스 XRP-2000은 V2X(Veh…" at bounding box center [677, 453] width 490 height 179
click at [769, 499] on span "위성 전파 수신이 불가능한 치명적인 상황에서도 데드 레코딩 기능을 바탕으로 고정밀 위치정보를 제공하는 씨너렉스 XRP-2000은 V2X(Veh…" at bounding box center [677, 453] width 490 height 179
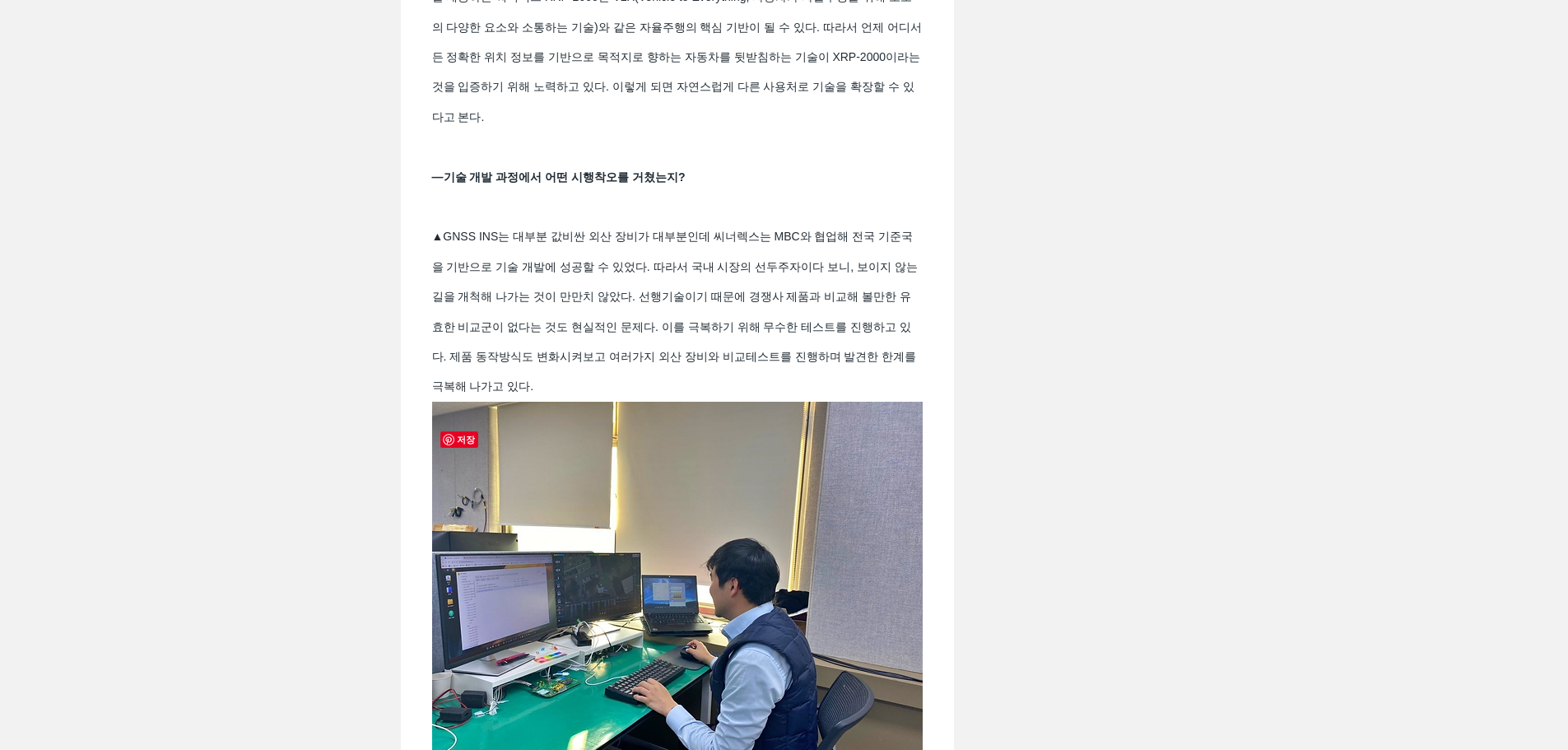
scroll to position [2471, 0]
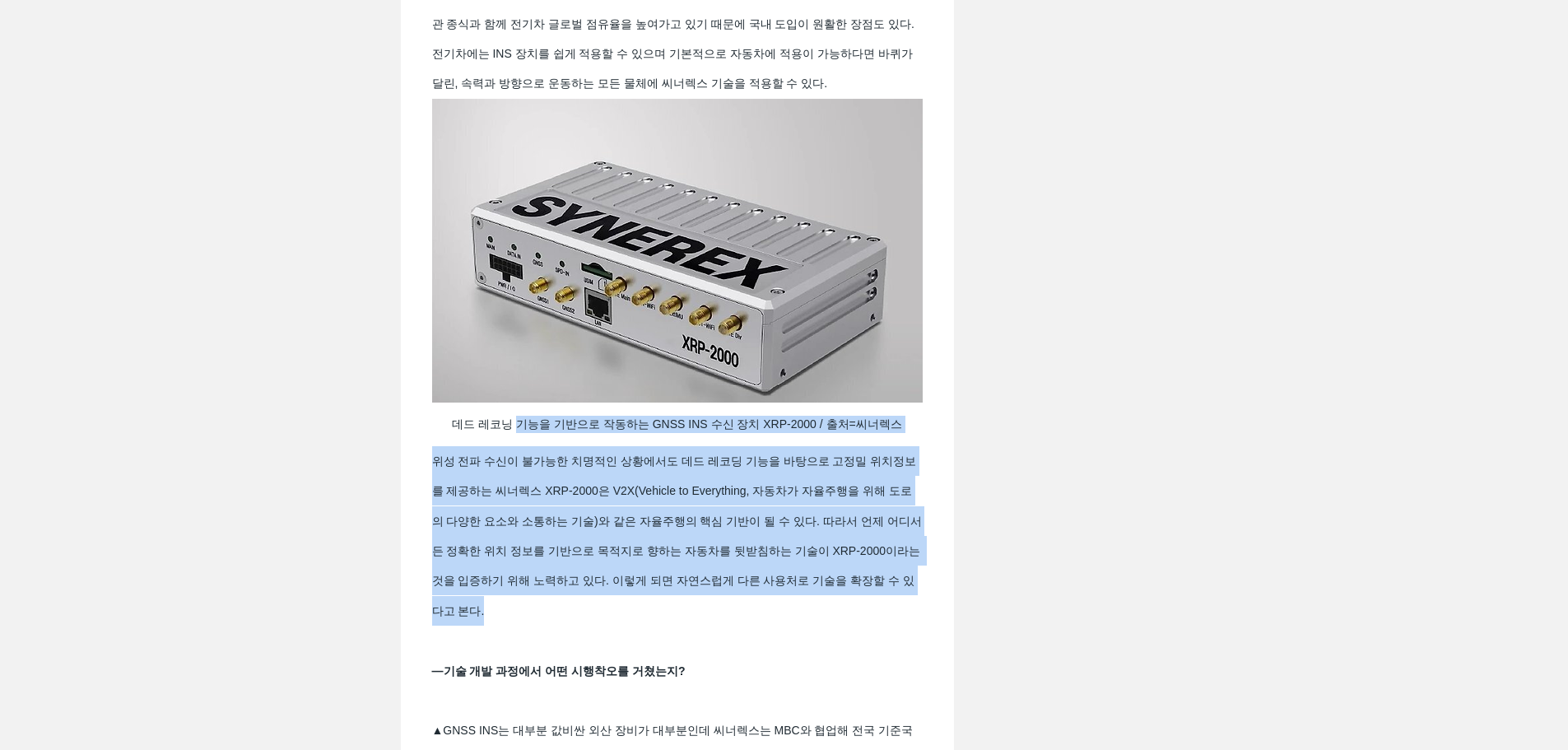
drag, startPoint x: 517, startPoint y: 449, endPoint x: 898, endPoint y: 623, distance: 418.9
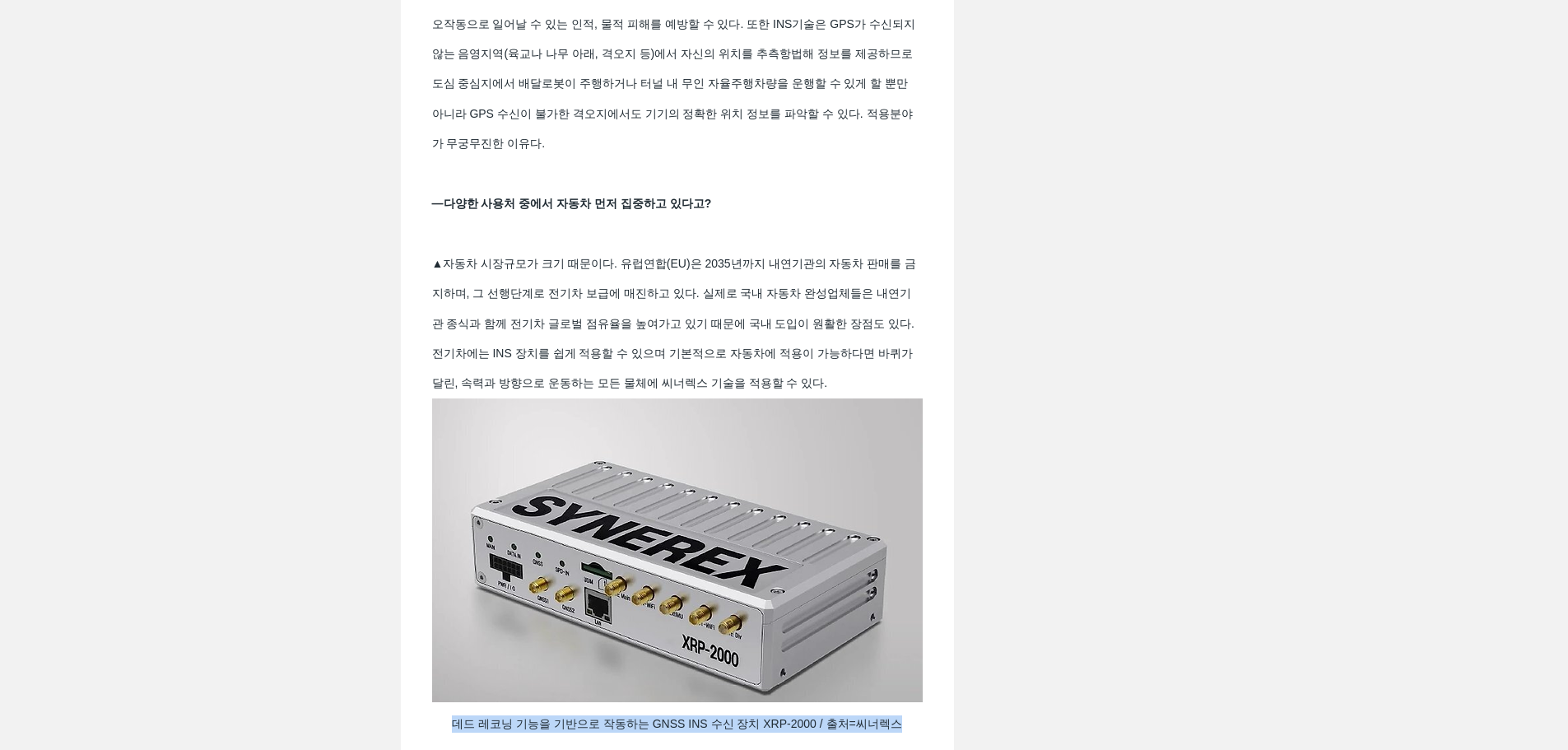
scroll to position [2141, 0]
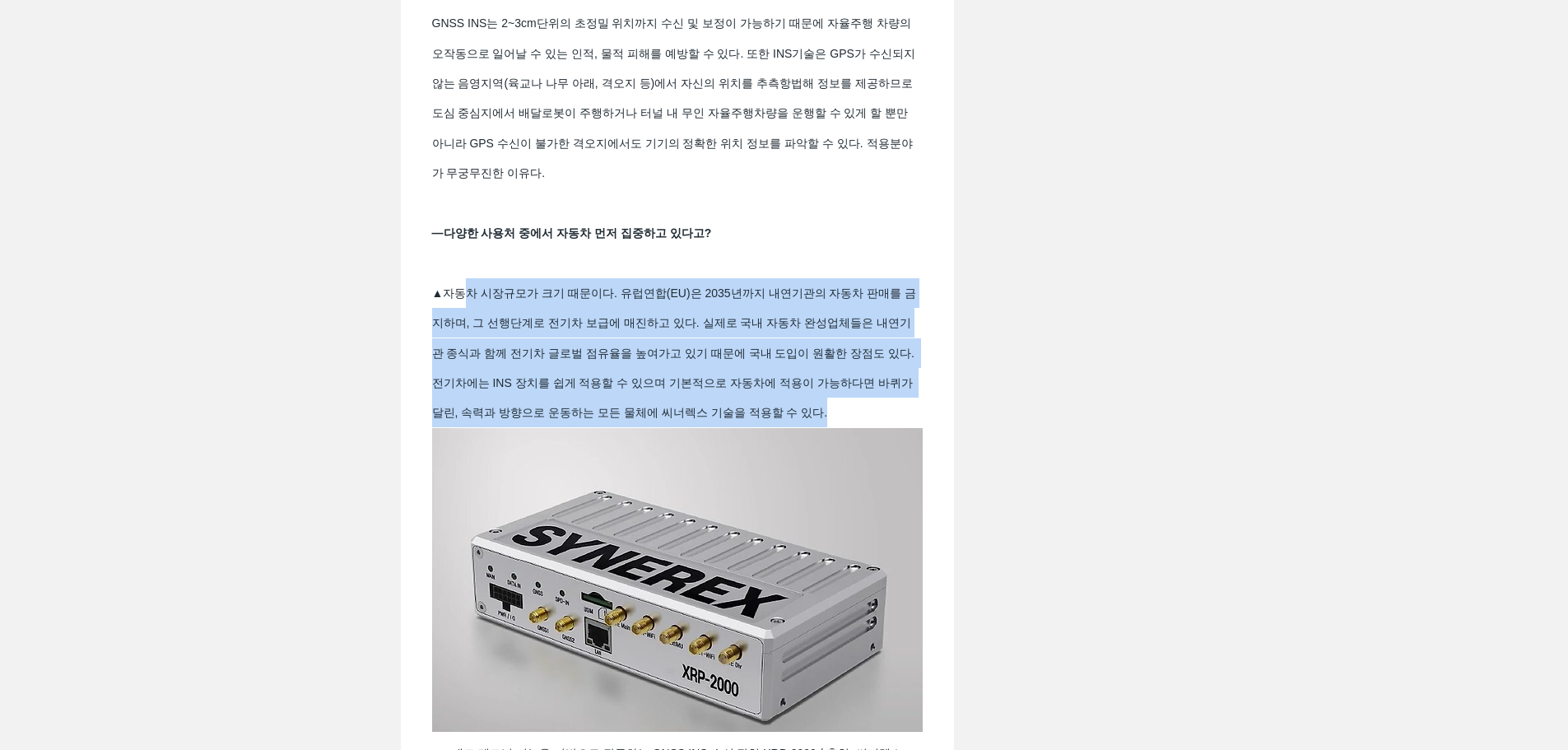
drag, startPoint x: 464, startPoint y: 316, endPoint x: 896, endPoint y: 438, distance: 448.9
click at [896, 428] on span "―다양한 사용처 중에서 자동차 먼저 집중하고 있다고? ▲자동차 시장규모가 크기 때문이다. 유럽연합(EU)은 2035년까지 내연기관의 자동차 판…" at bounding box center [677, 322] width 490 height 210
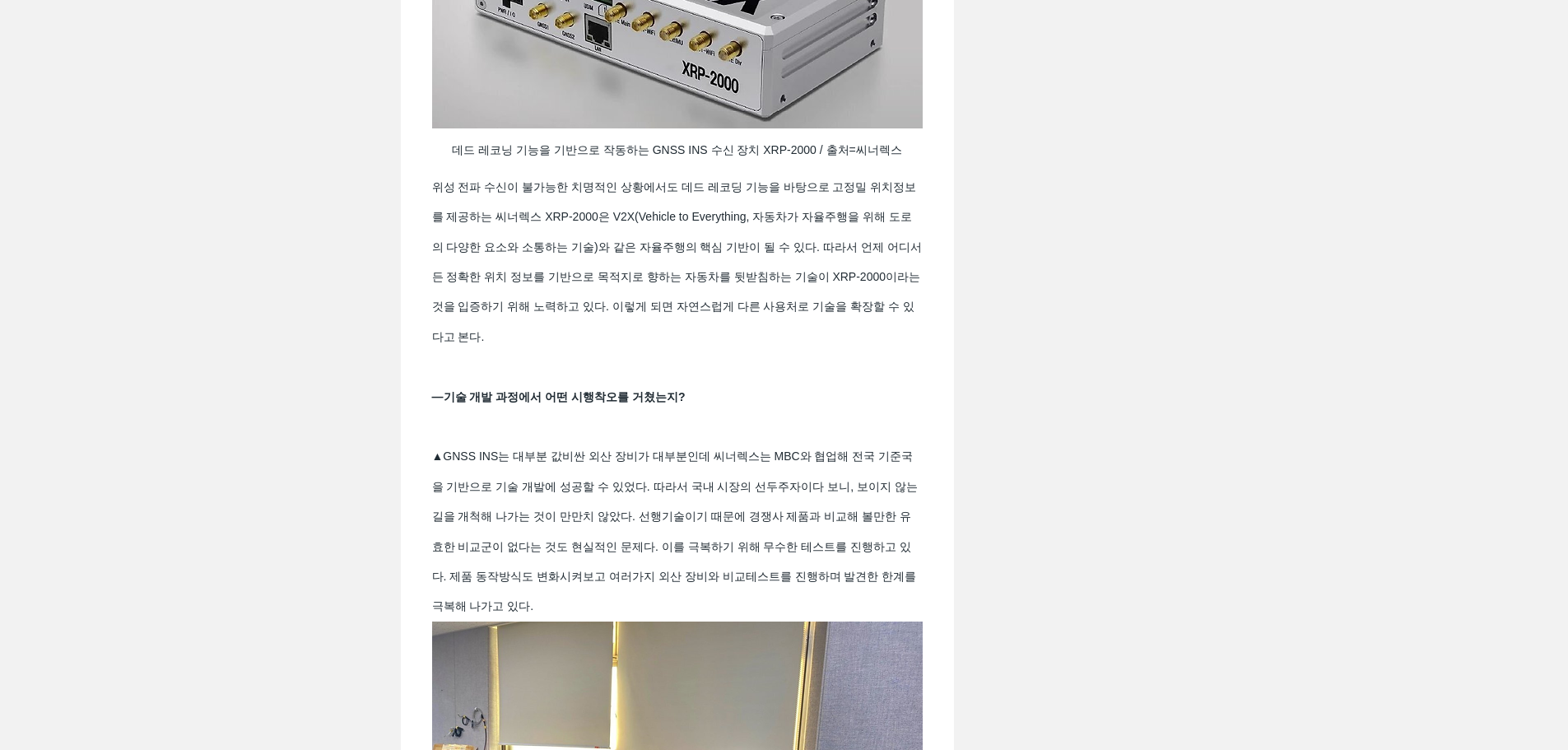
scroll to position [2965, 0]
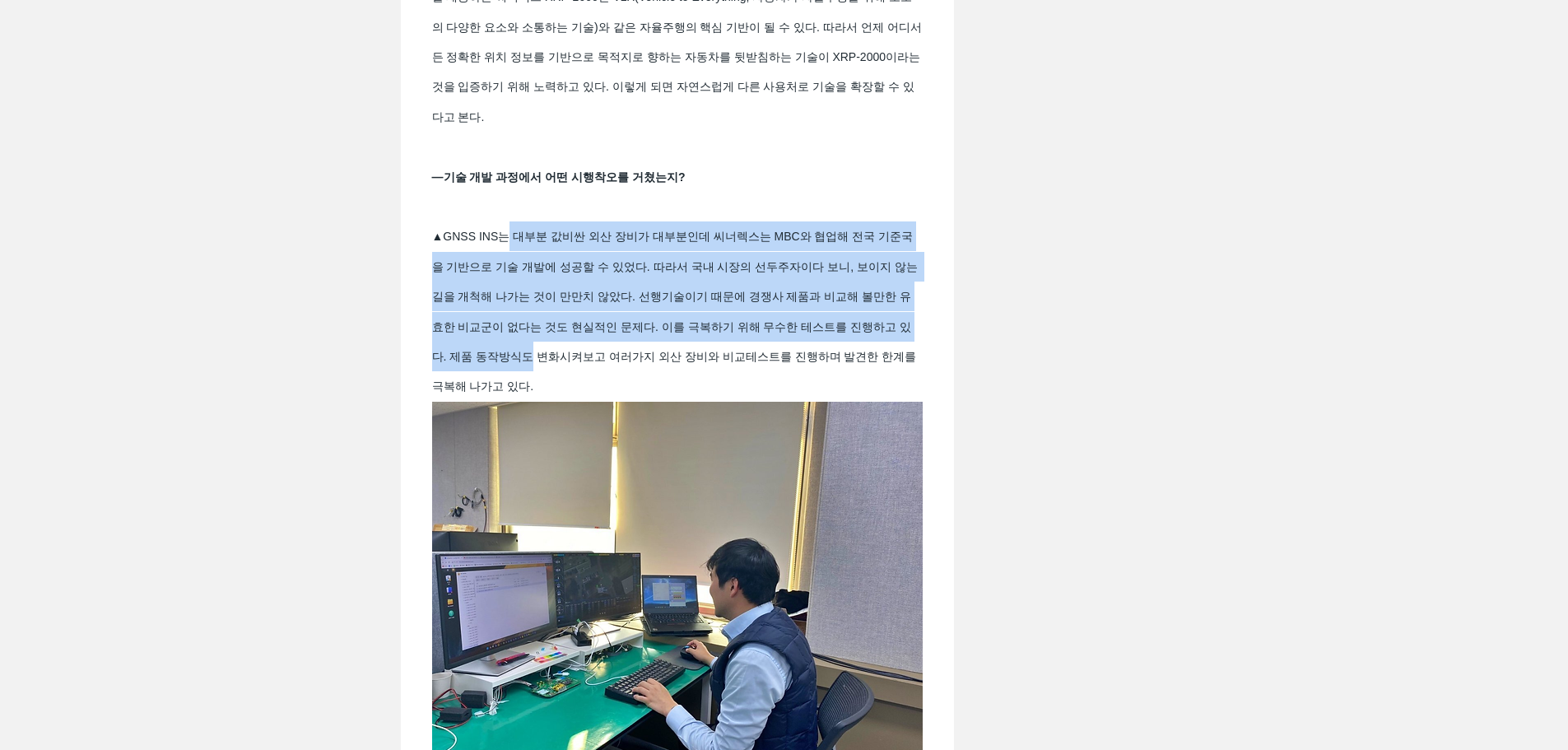
drag, startPoint x: 507, startPoint y: 261, endPoint x: 548, endPoint y: 374, distance: 120.2
click at [548, 374] on span "▲GNSS INS는 대부분 값비싼 외산 장비가 대부분인데 씨너렉스는 MBC와 협업해 전국 기준국을 기반으로 기술 개발에 성공할 수 있었다. 따…" at bounding box center [676, 311] width 489 height 163
click at [621, 316] on span "▲GNSS INS는 대부분 값비싼 외산 장비가 대부분인데 씨너렉스는 MBC와 협업해 전국 기준국을 기반으로 기술 개발에 성공할 수 있었다. 따…" at bounding box center [676, 311] width 489 height 163
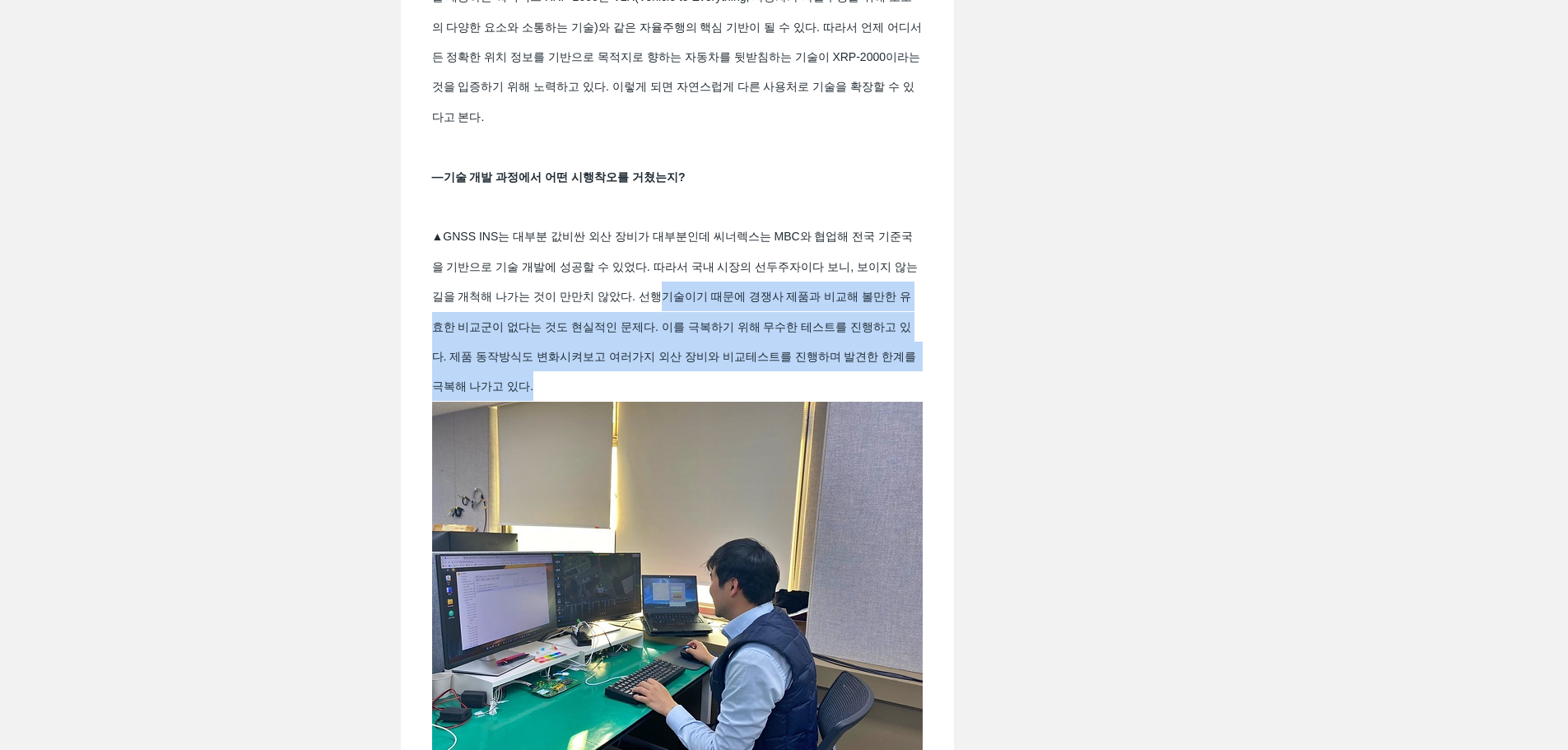
drag, startPoint x: 677, startPoint y: 322, endPoint x: 907, endPoint y: 401, distance: 243.2
click at [907, 401] on span "―기술 개발 과정에서 어떤 시행착오를 거쳤는지? ▲GNSS INS는 대부분 값비싼 외산 장비가 대부분인데 씨너렉스는 MBC와 협업해 전국 기준…" at bounding box center [677, 282] width 490 height 240
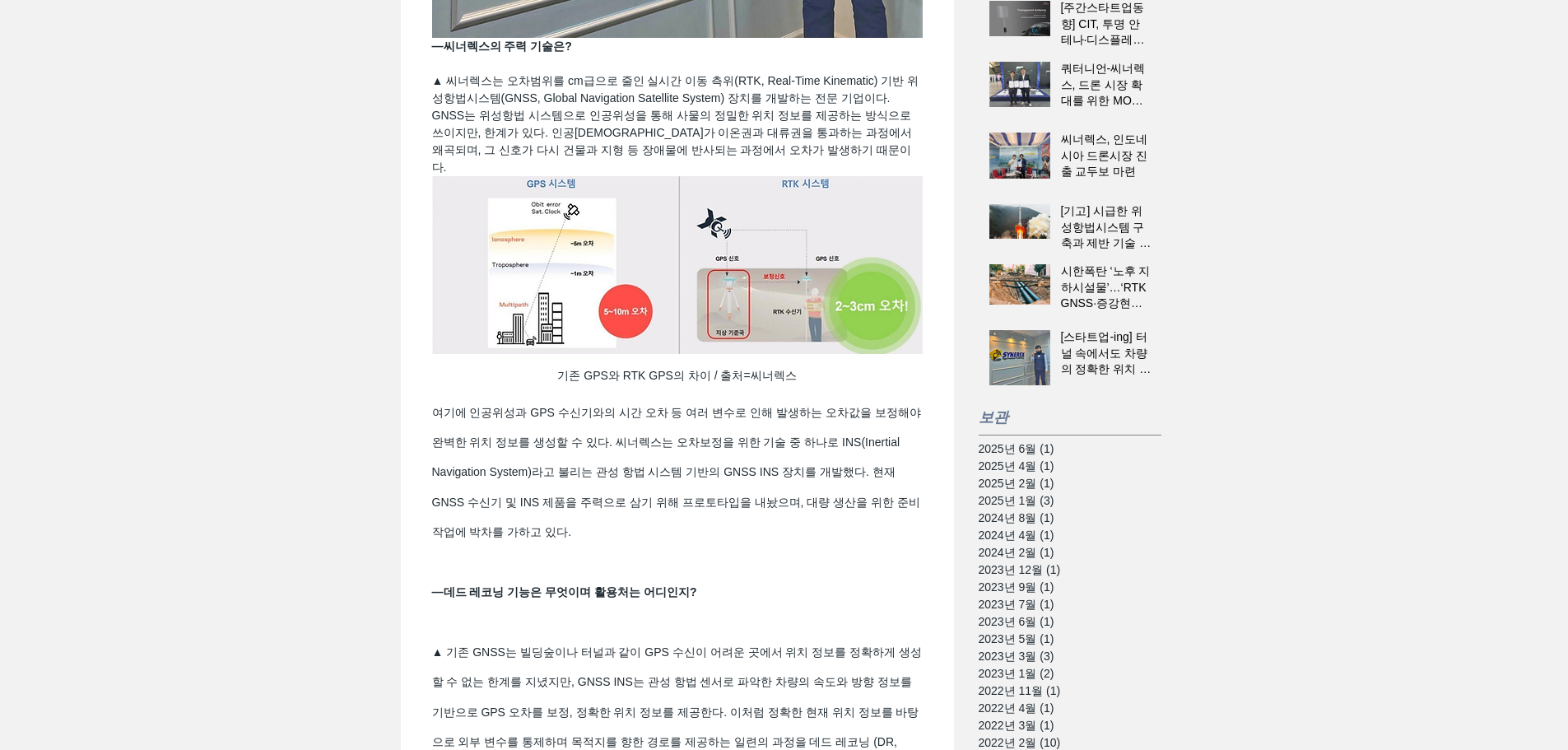
scroll to position [823, 0]
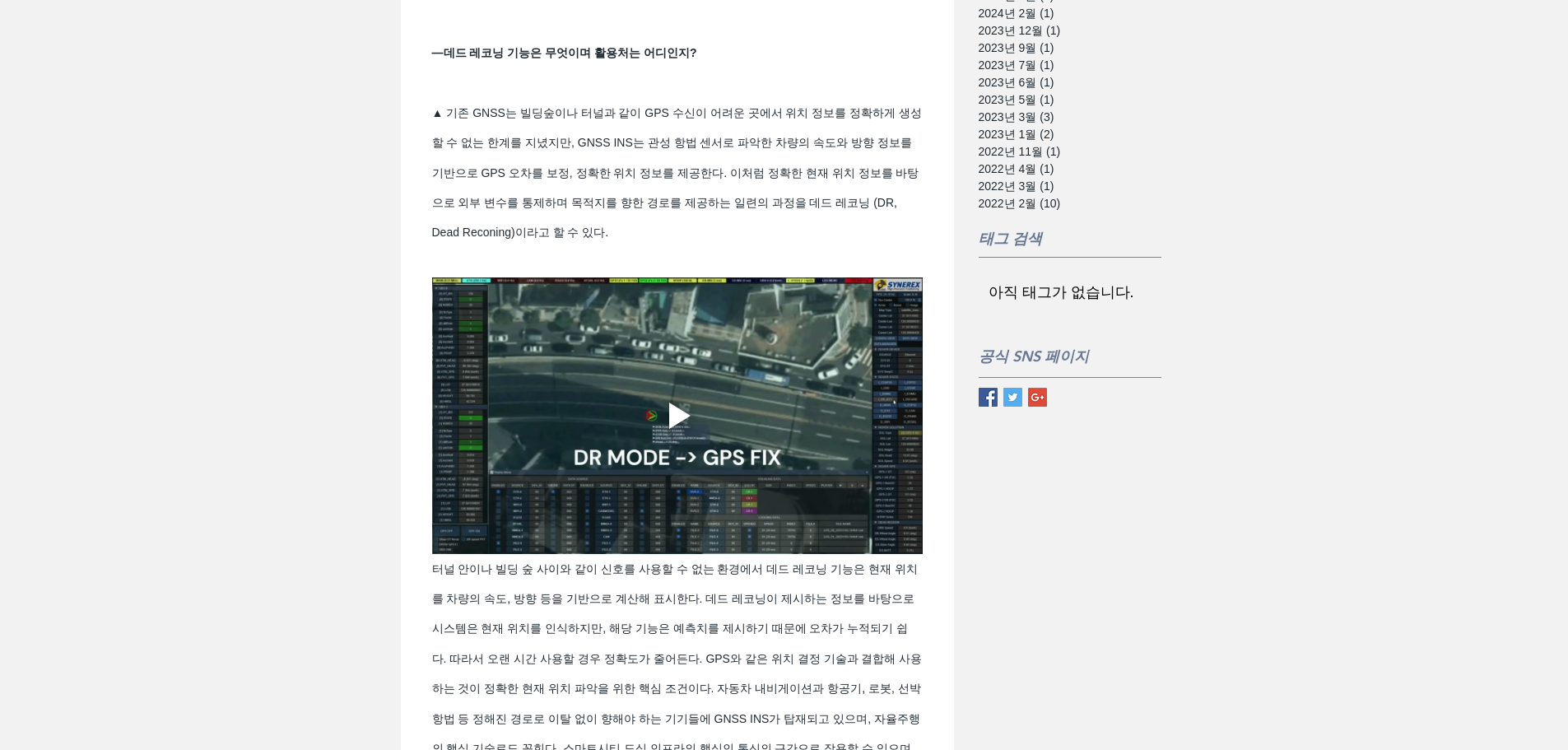
scroll to position [1400, 0]
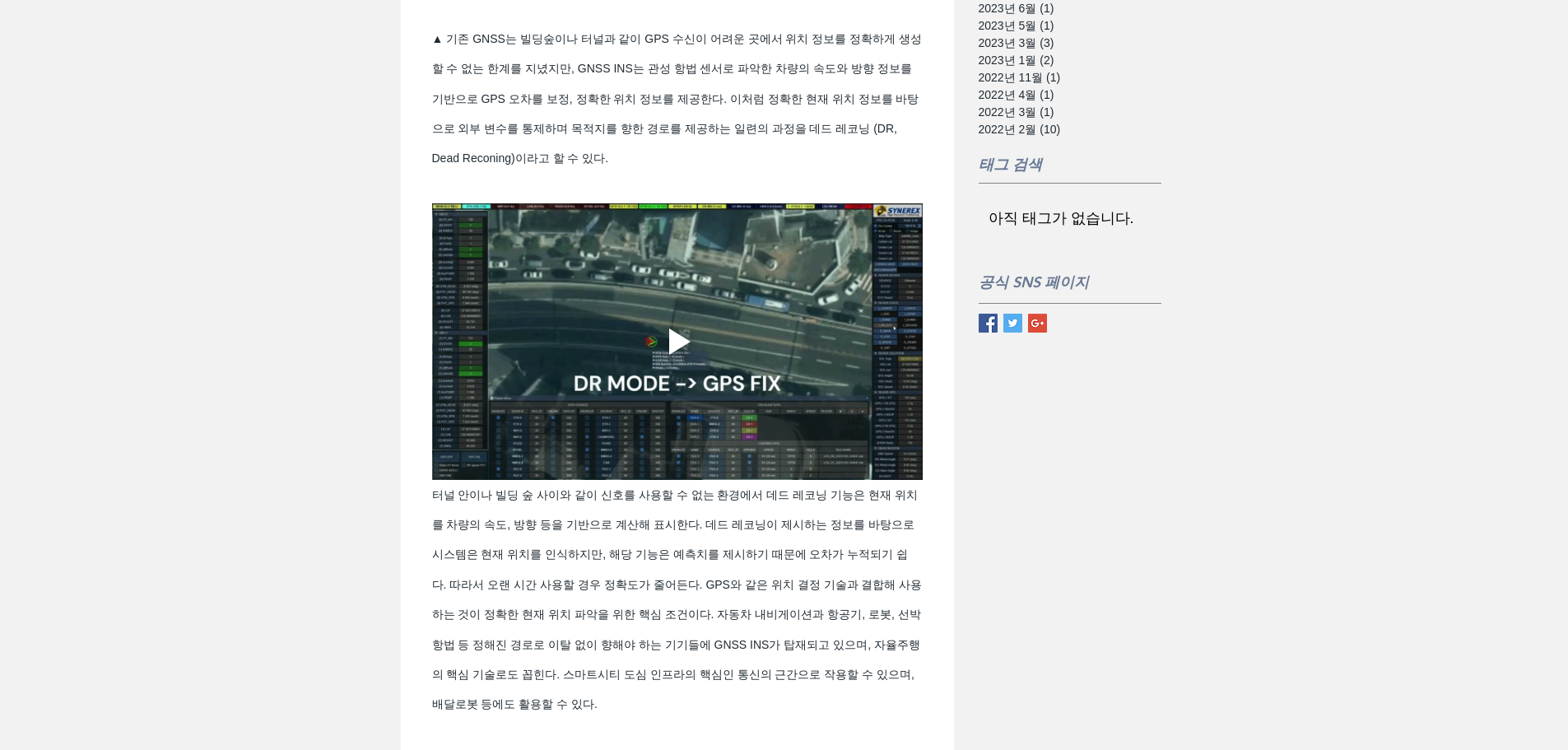
click at [713, 377] on button "Play video" at bounding box center [677, 342] width 490 height 276
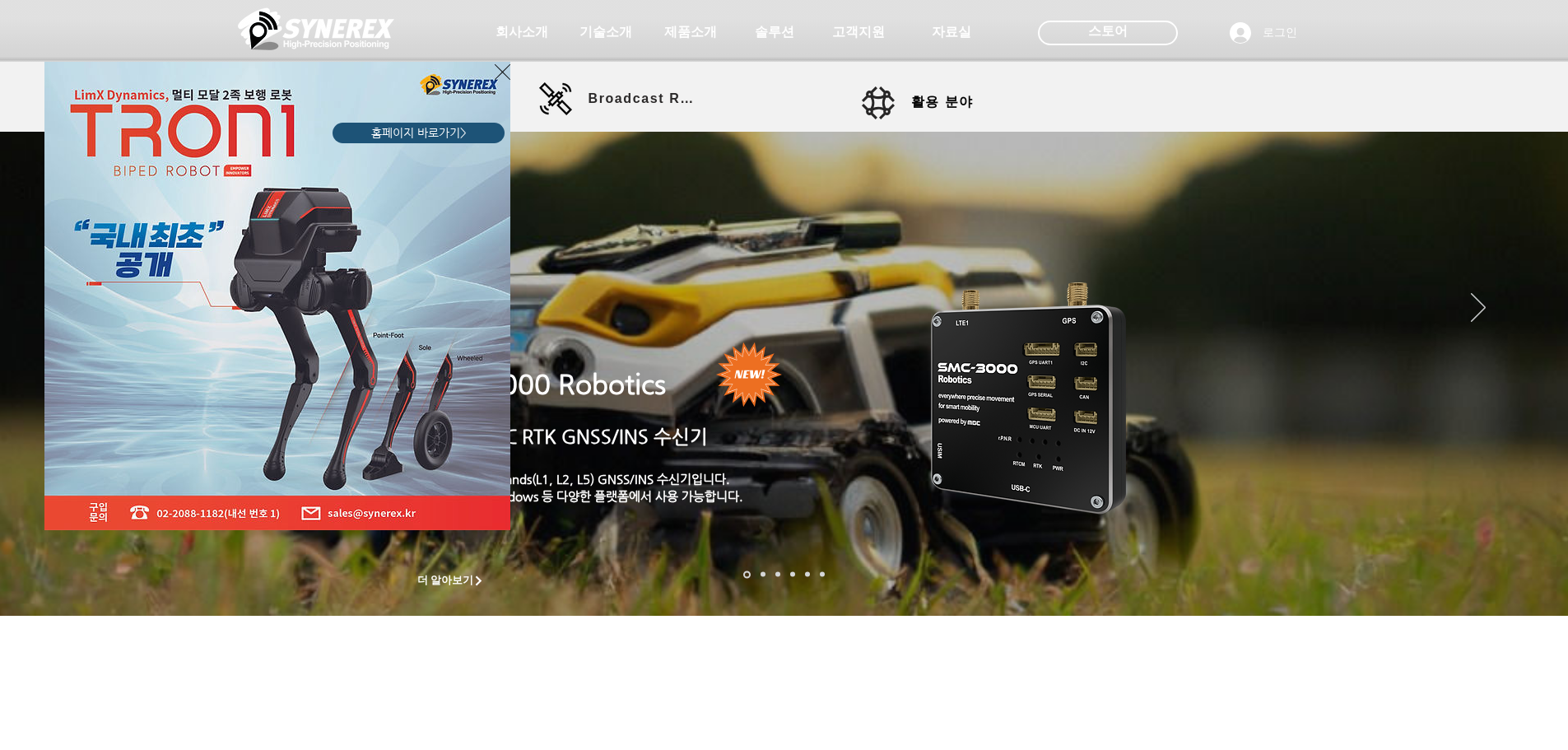
click at [694, 38] on div "LimX Dinamics" at bounding box center [784, 375] width 1568 height 750
click at [697, 26] on div "LimX Dinamics" at bounding box center [784, 375] width 1568 height 750
click at [502, 75] on icon "사이트로 돌아가기" at bounding box center [502, 72] width 16 height 20
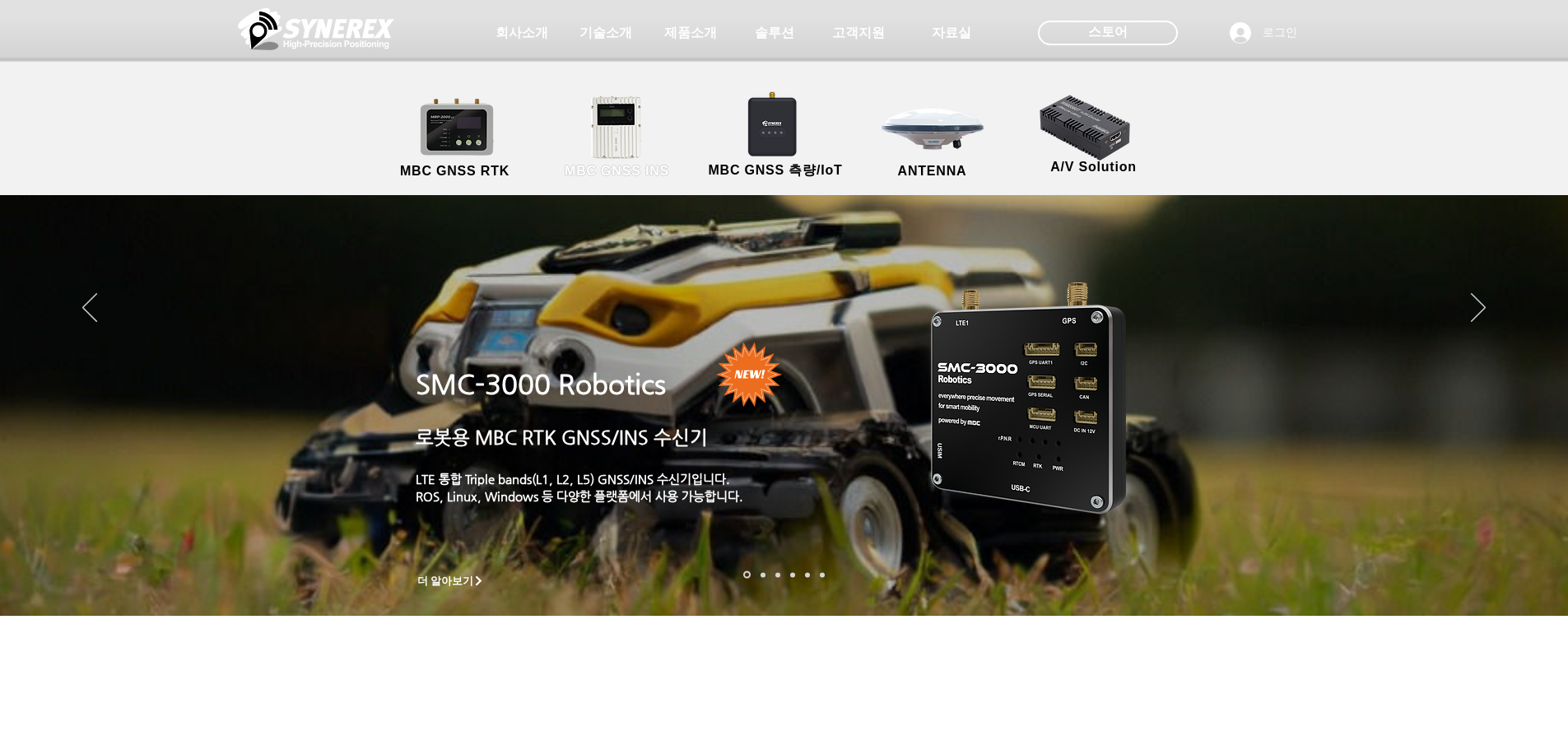
click at [622, 105] on link "MBC GNSS INS" at bounding box center [617, 138] width 148 height 87
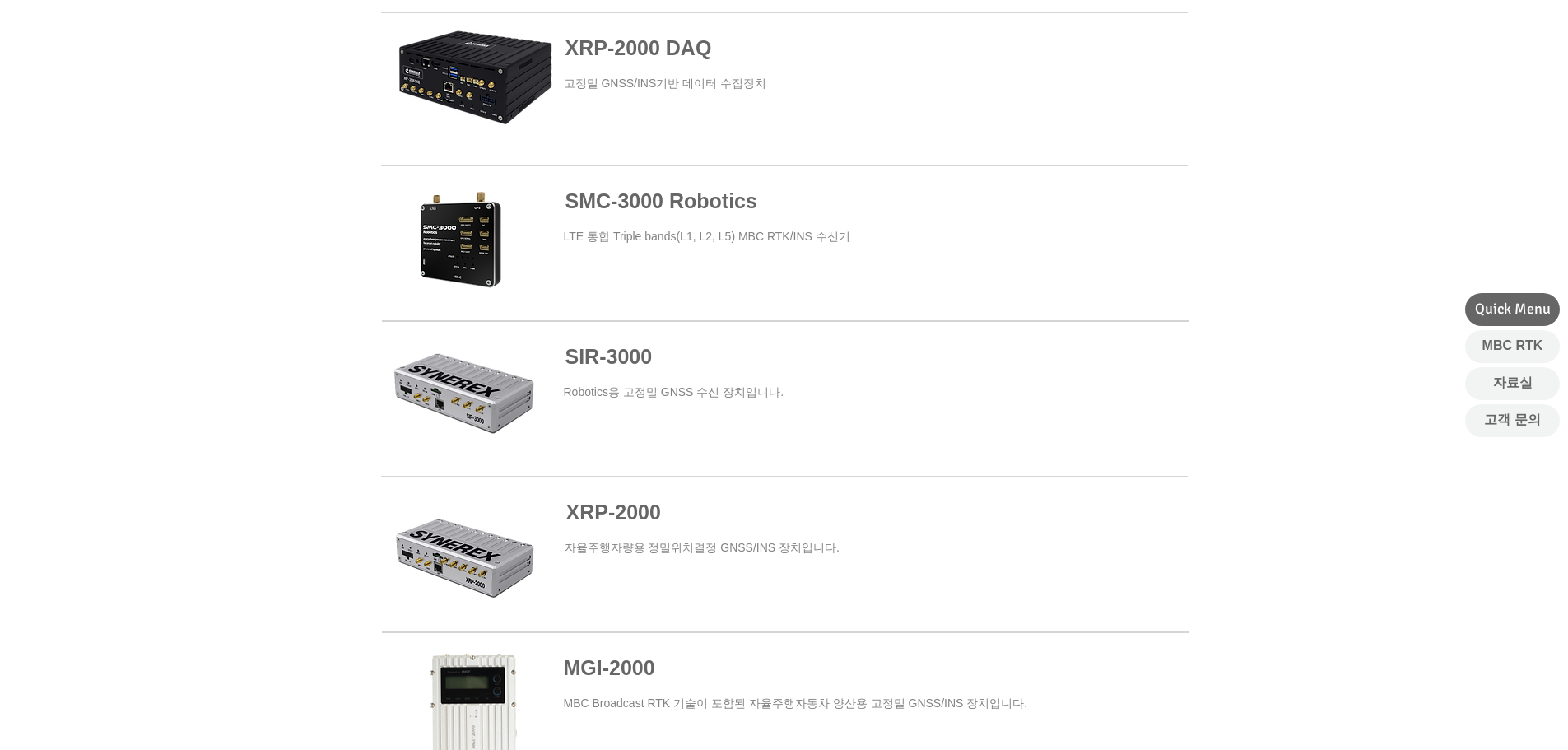
scroll to position [906, 0]
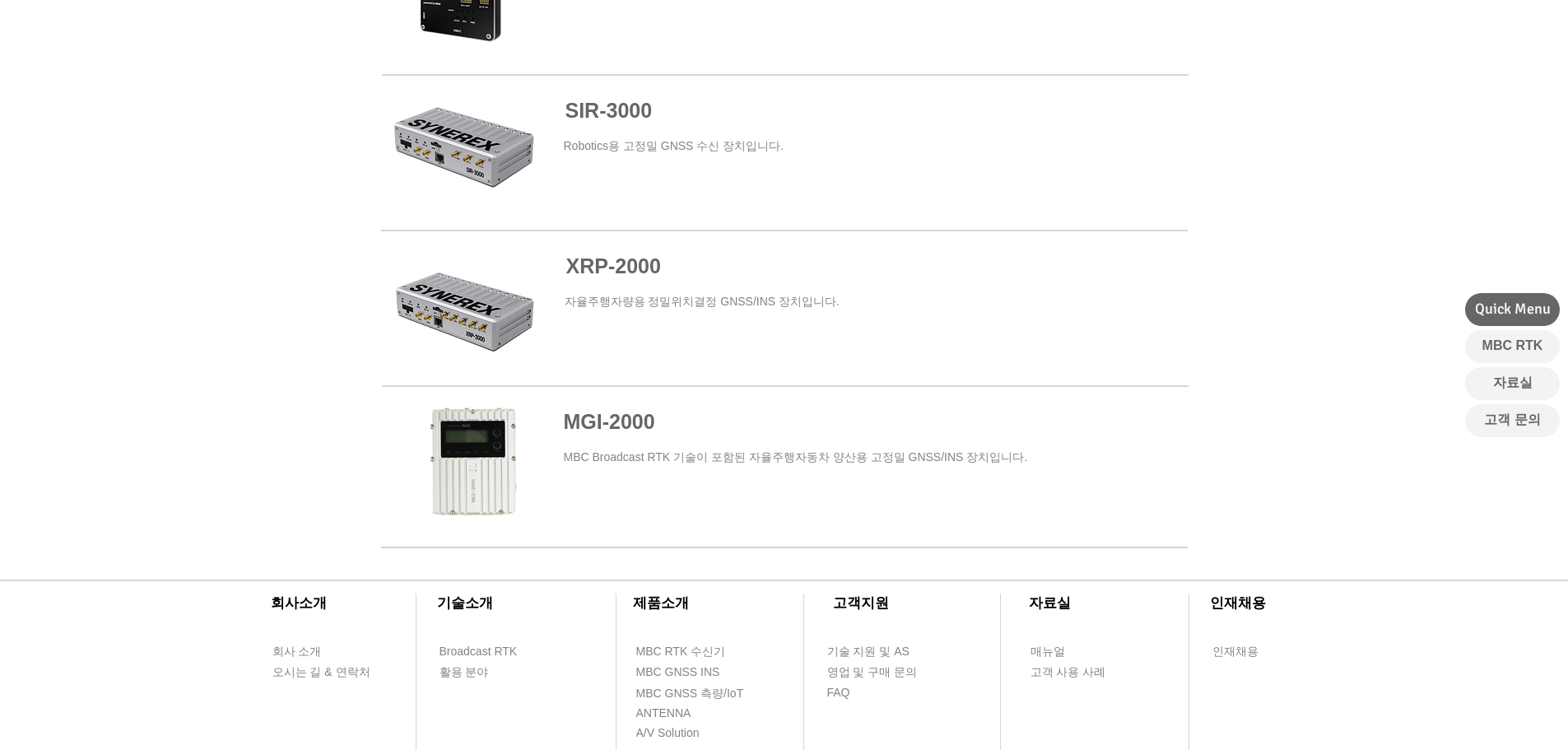
click at [636, 431] on span at bounding box center [784, 464] width 807 height 149
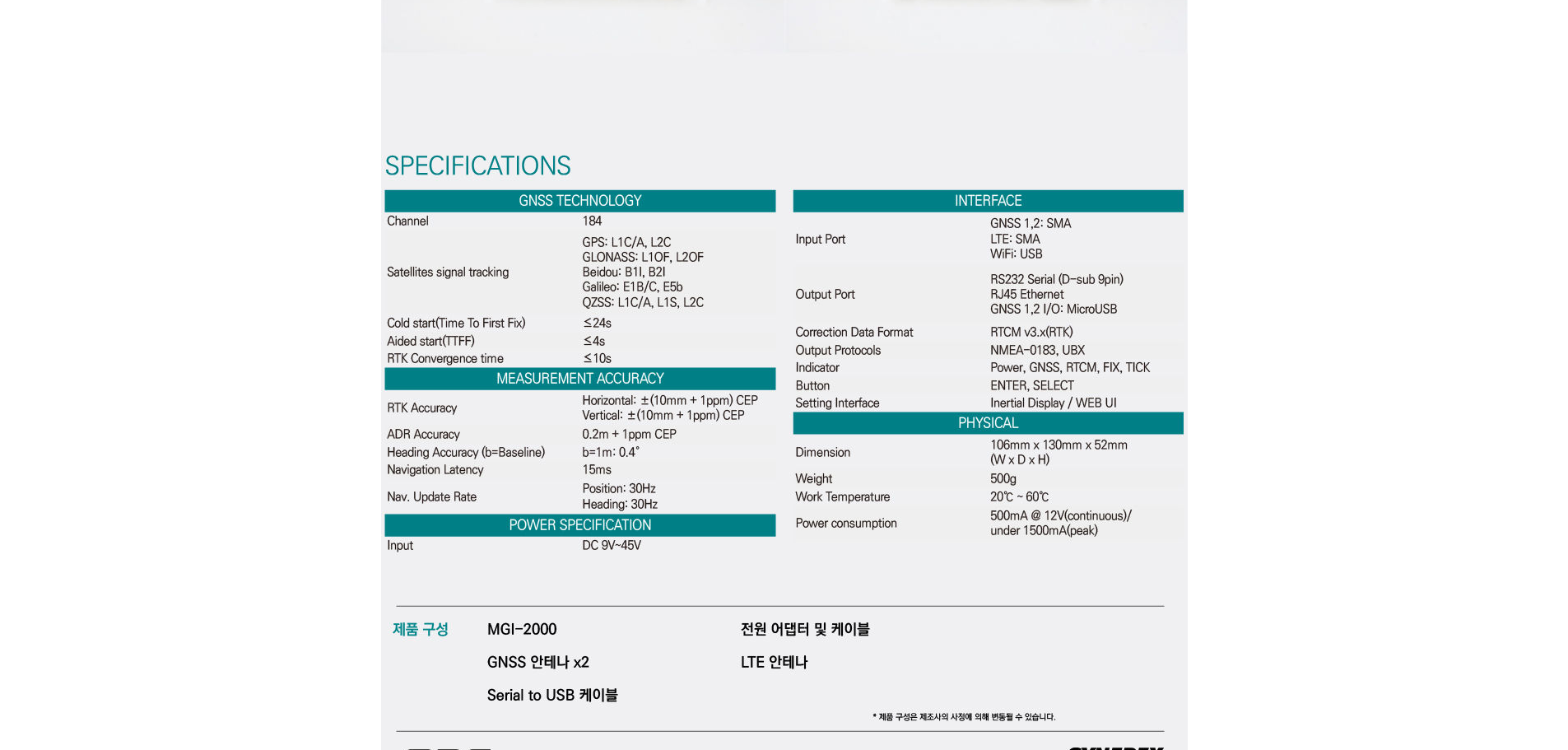
scroll to position [4694, 0]
